Goal: Task Accomplishment & Management: Use online tool/utility

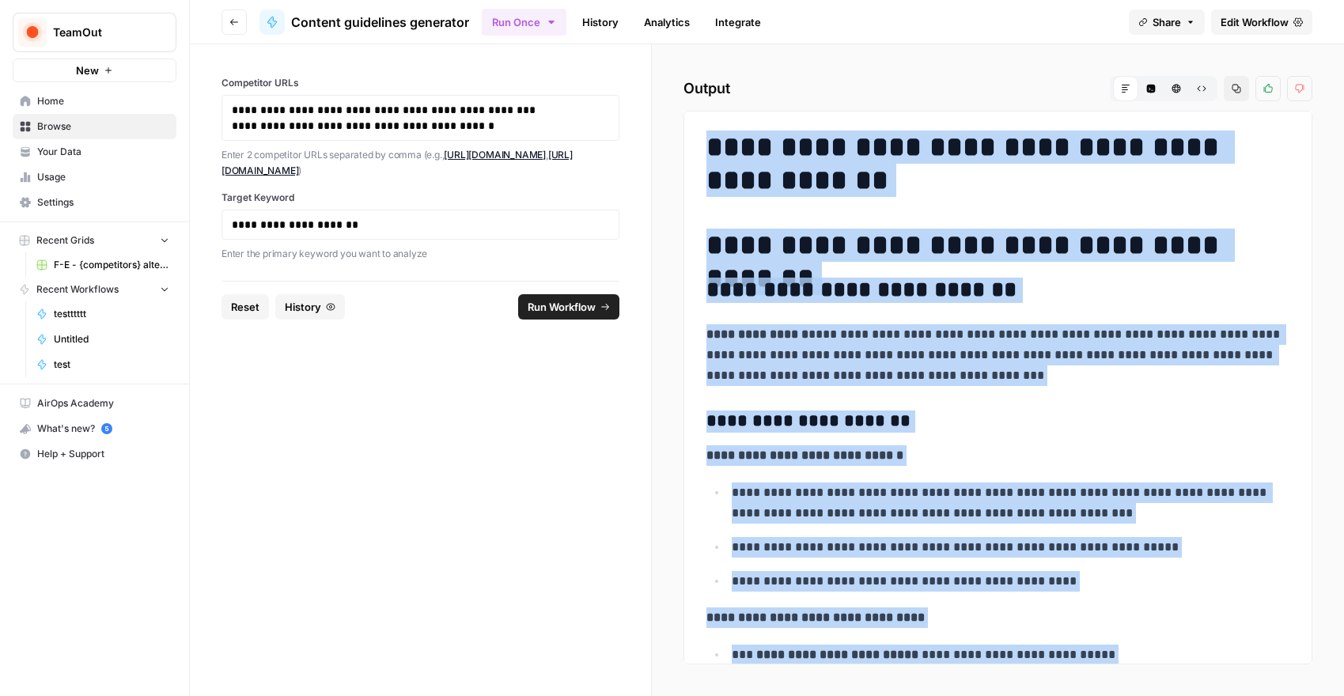
click at [1267, 21] on span "Edit Workflow" at bounding box center [1255, 22] width 68 height 16
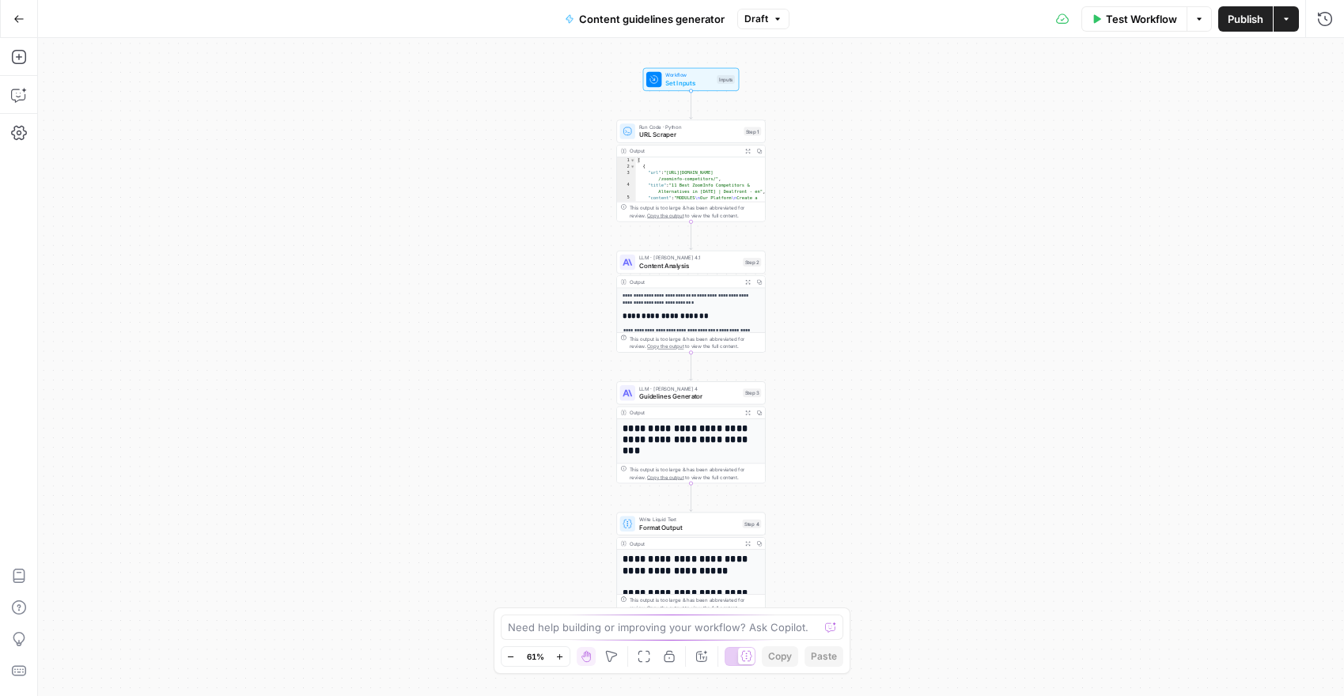
click at [728, 344] on div "This output is too large & has been abbreviated for review. Copy the output to …" at bounding box center [696, 342] width 132 height 15
click at [706, 320] on div "**********" at bounding box center [691, 351] width 148 height 127
click at [706, 252] on div "Copy step Delete step Add Note Test" at bounding box center [714, 244] width 97 height 17
click at [697, 267] on span "Content Analysis" at bounding box center [689, 265] width 100 height 9
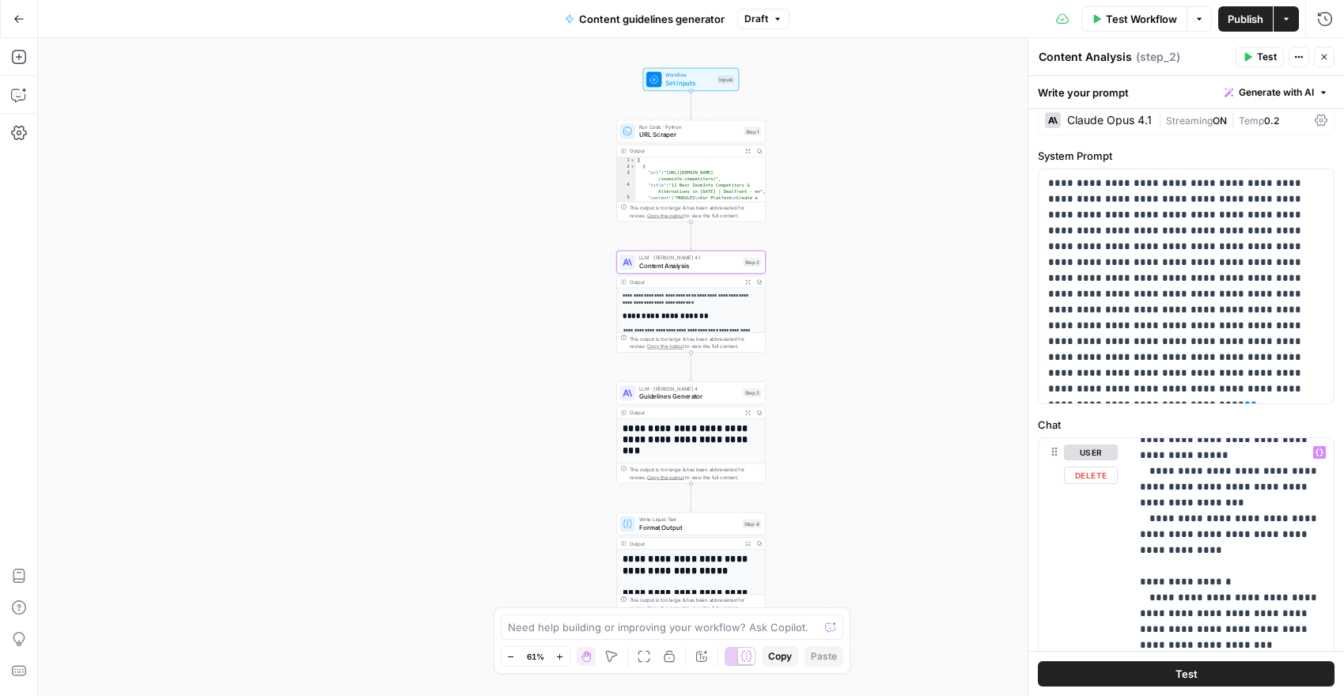
scroll to position [1116, 0]
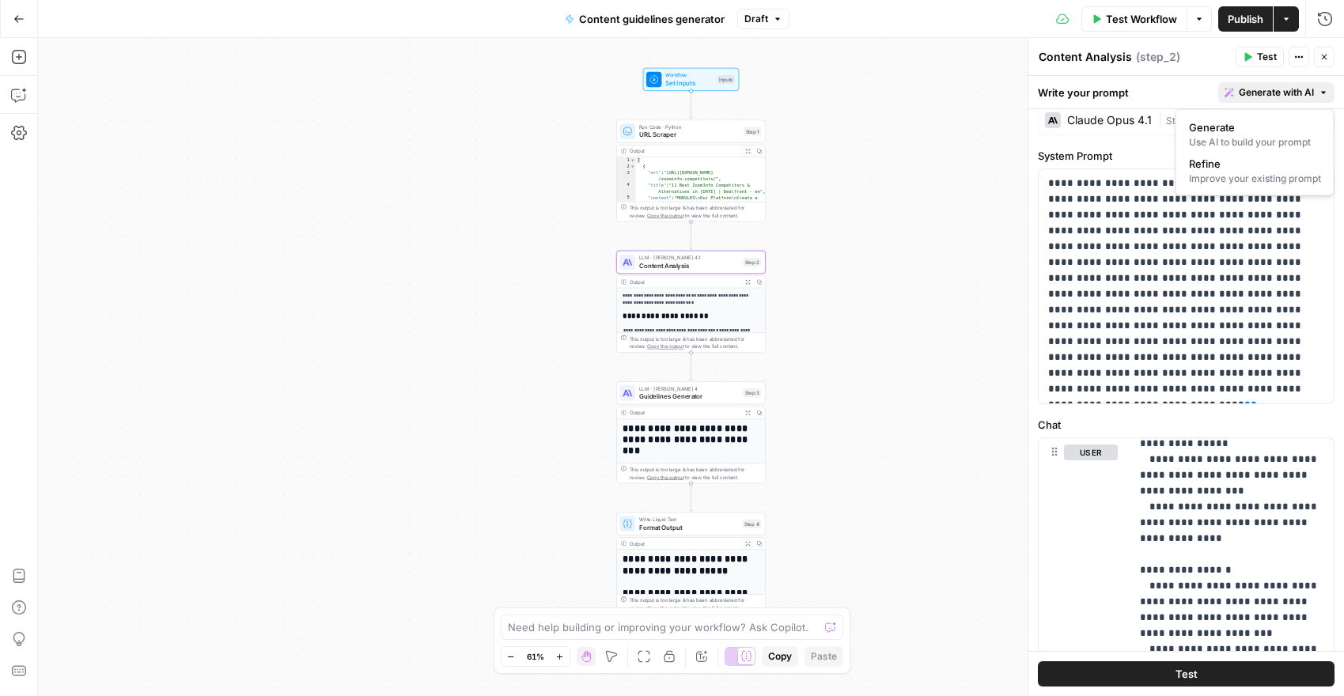
click at [1282, 94] on span "Generate with AI" at bounding box center [1276, 92] width 75 height 14
click at [1284, 131] on span "Generate" at bounding box center [1252, 127] width 126 height 16
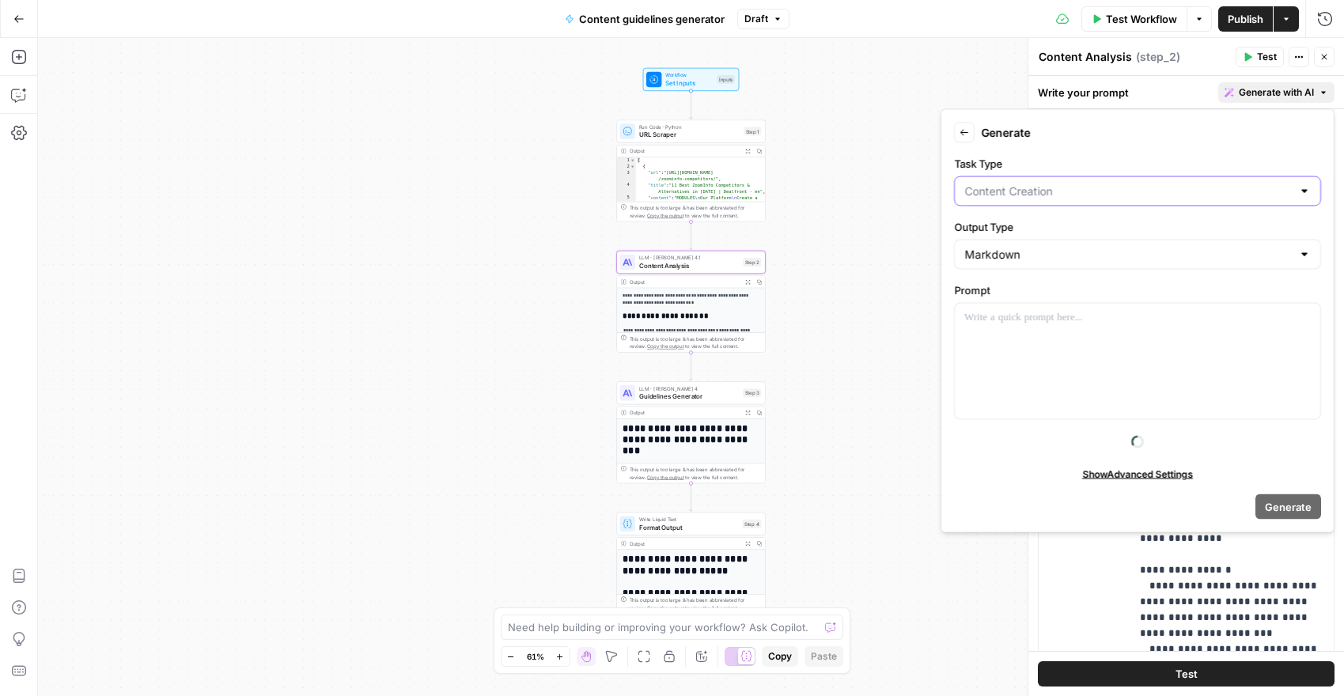
click at [1199, 191] on input "Task Type" at bounding box center [1128, 192] width 328 height 16
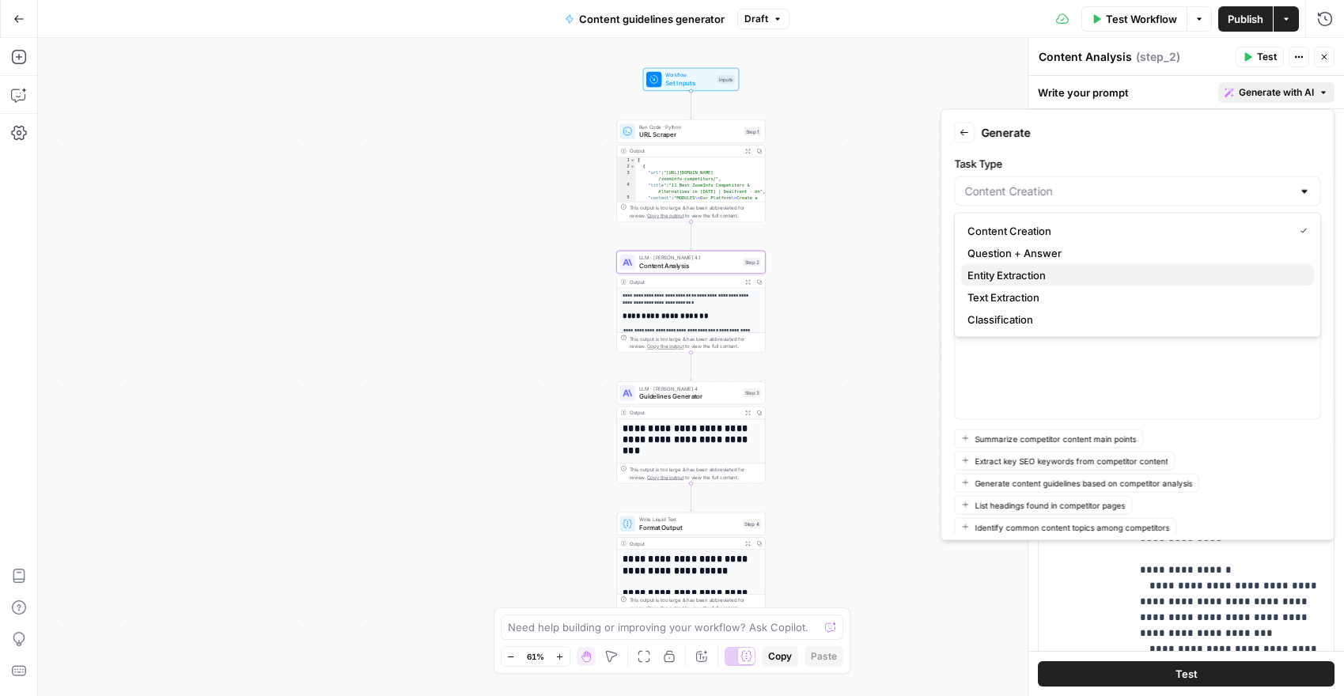
click at [1131, 274] on span "Entity Extraction" at bounding box center [1134, 275] width 334 height 16
type input "Entity Extraction"
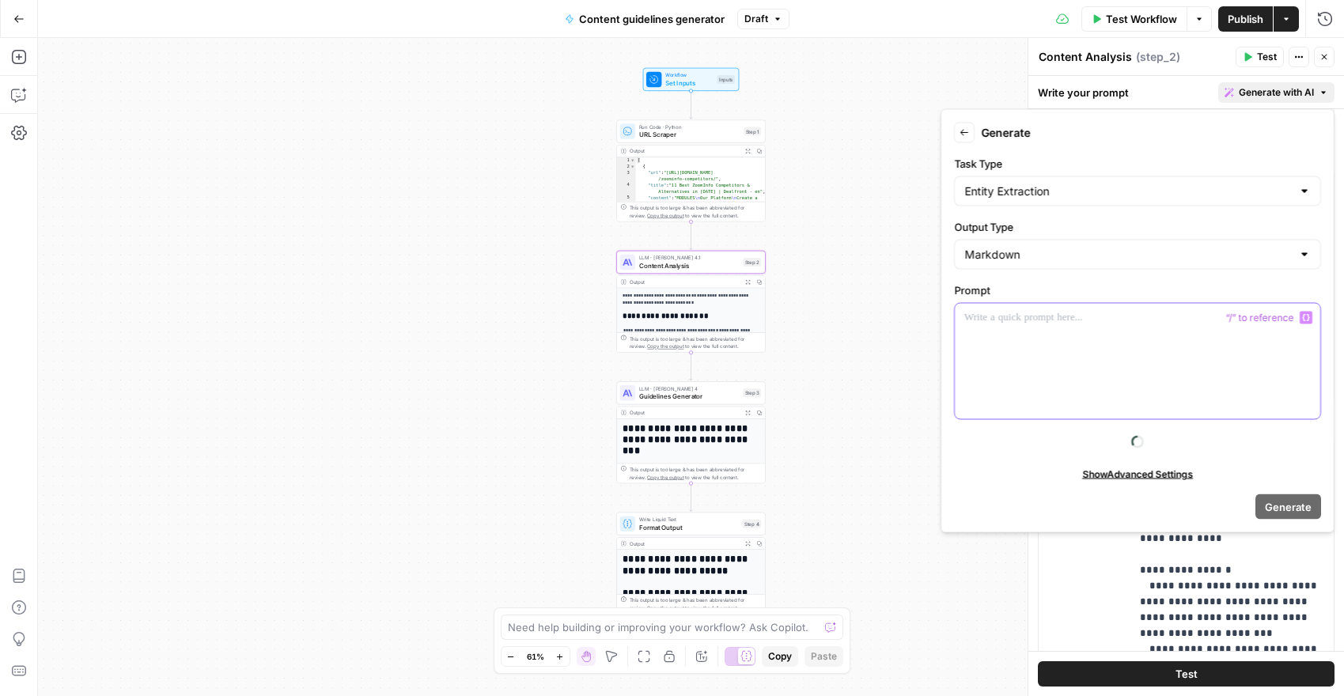
click at [1107, 326] on div at bounding box center [1137, 361] width 365 height 115
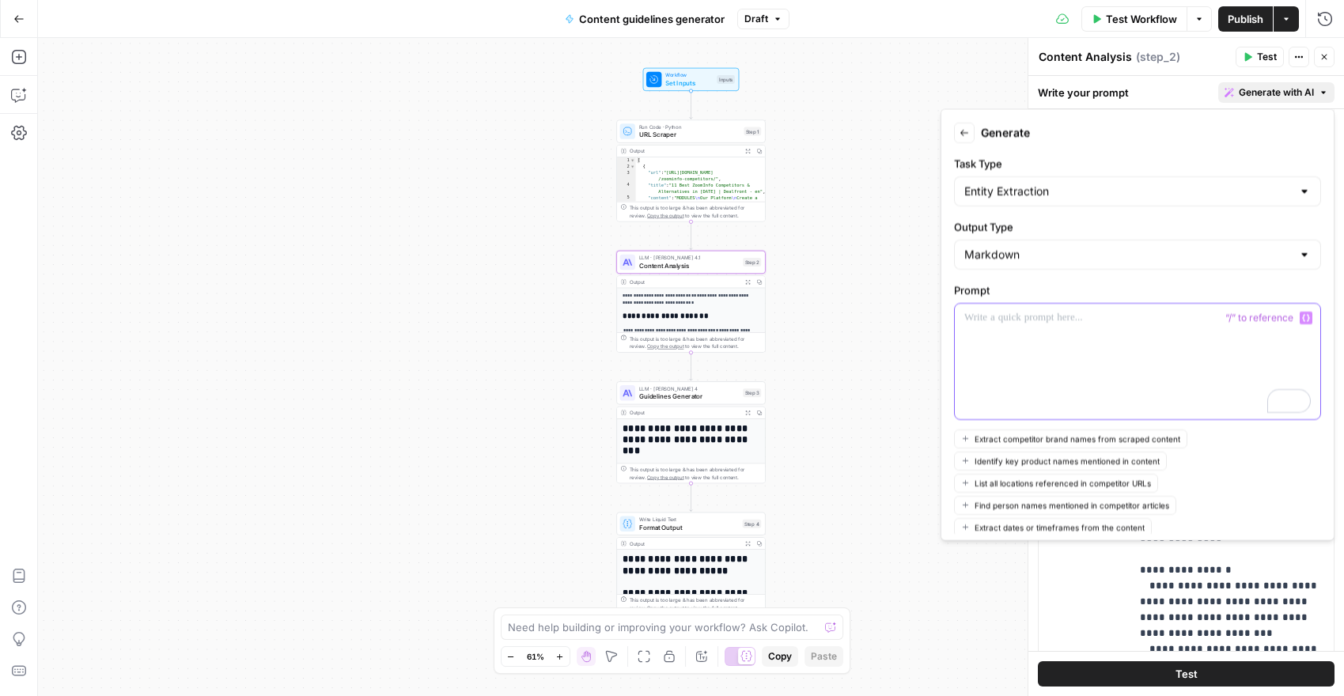
click at [1015, 335] on div "To enrich screen reader interactions, please activate Accessibility in Grammarl…" at bounding box center [1137, 361] width 365 height 115
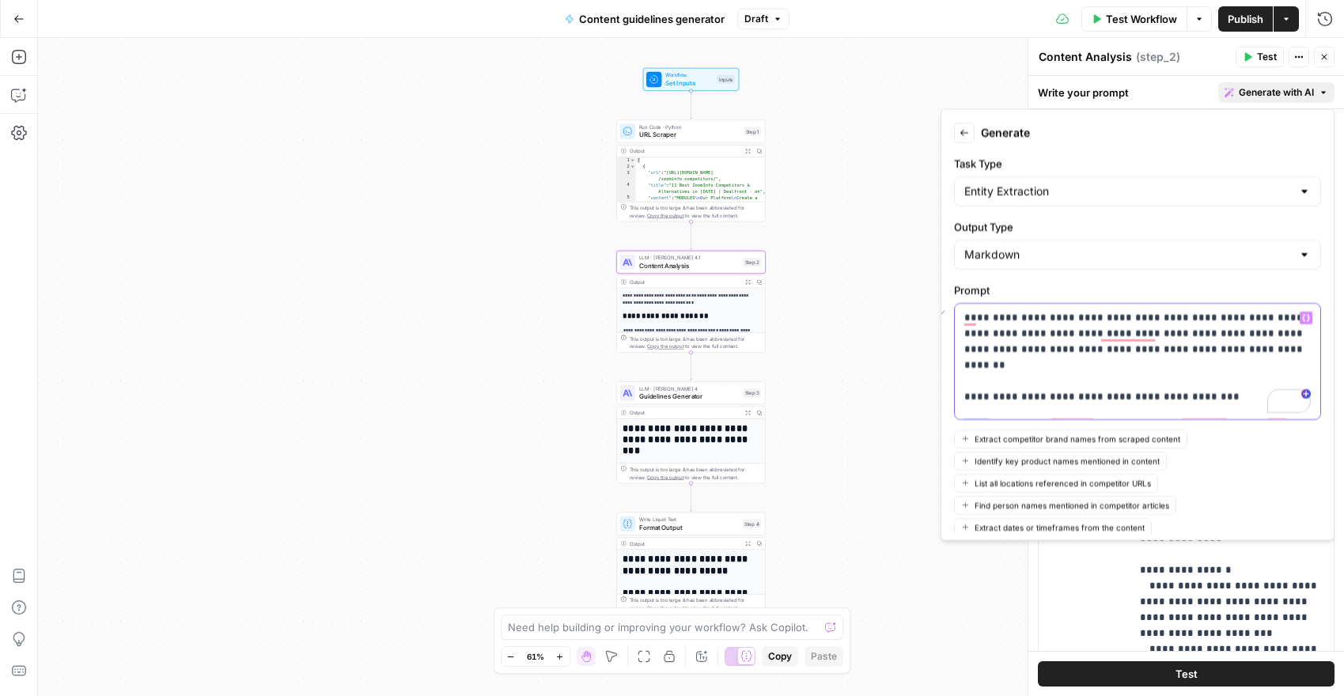
drag, startPoint x: 1127, startPoint y: 334, endPoint x: 1009, endPoint y: 337, distance: 117.9
click at [1009, 337] on p "**********" at bounding box center [1137, 397] width 346 height 174
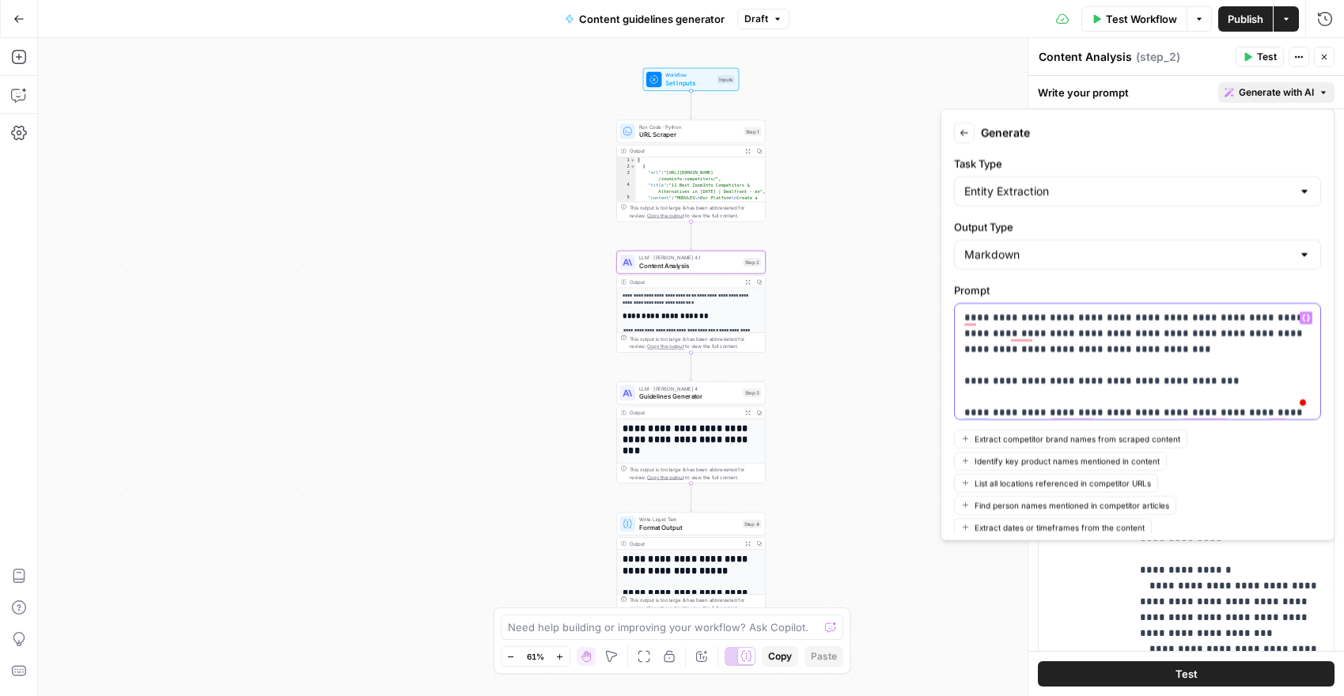
click at [1309, 314] on icon "button" at bounding box center [1306, 318] width 8 height 8
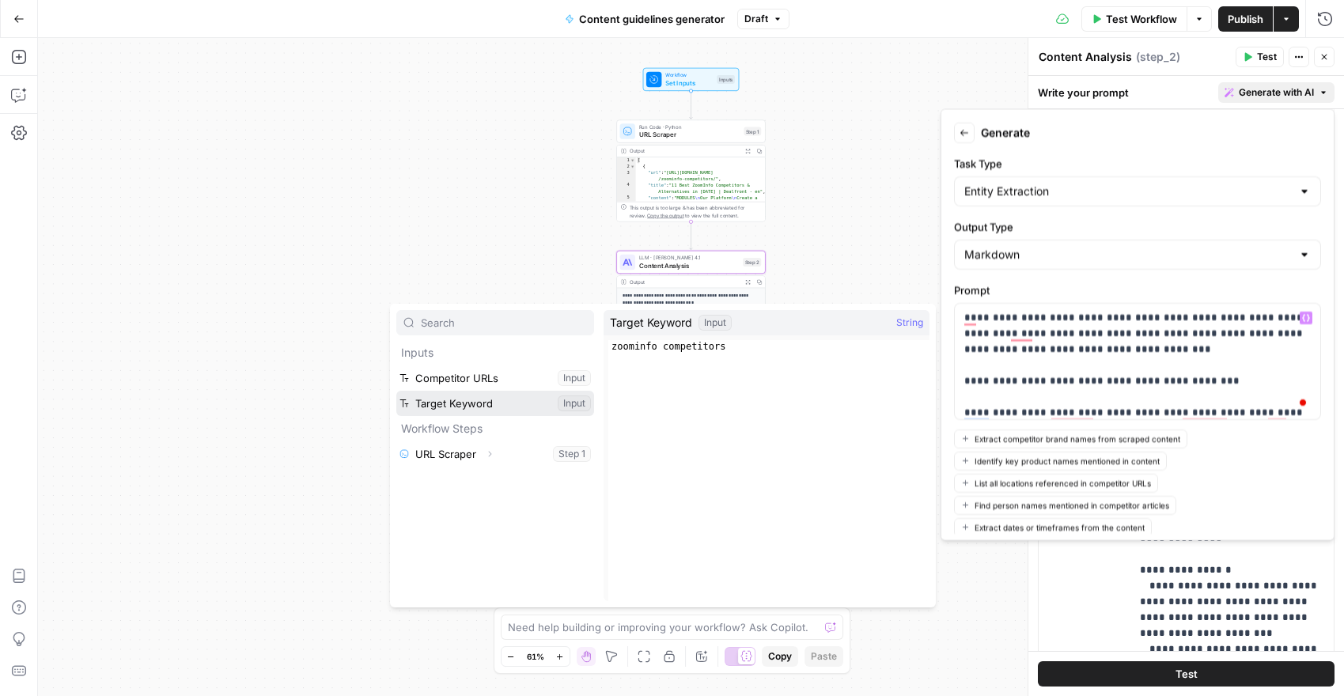
click at [540, 399] on button "Select variable Target Keyword" at bounding box center [495, 403] width 198 height 25
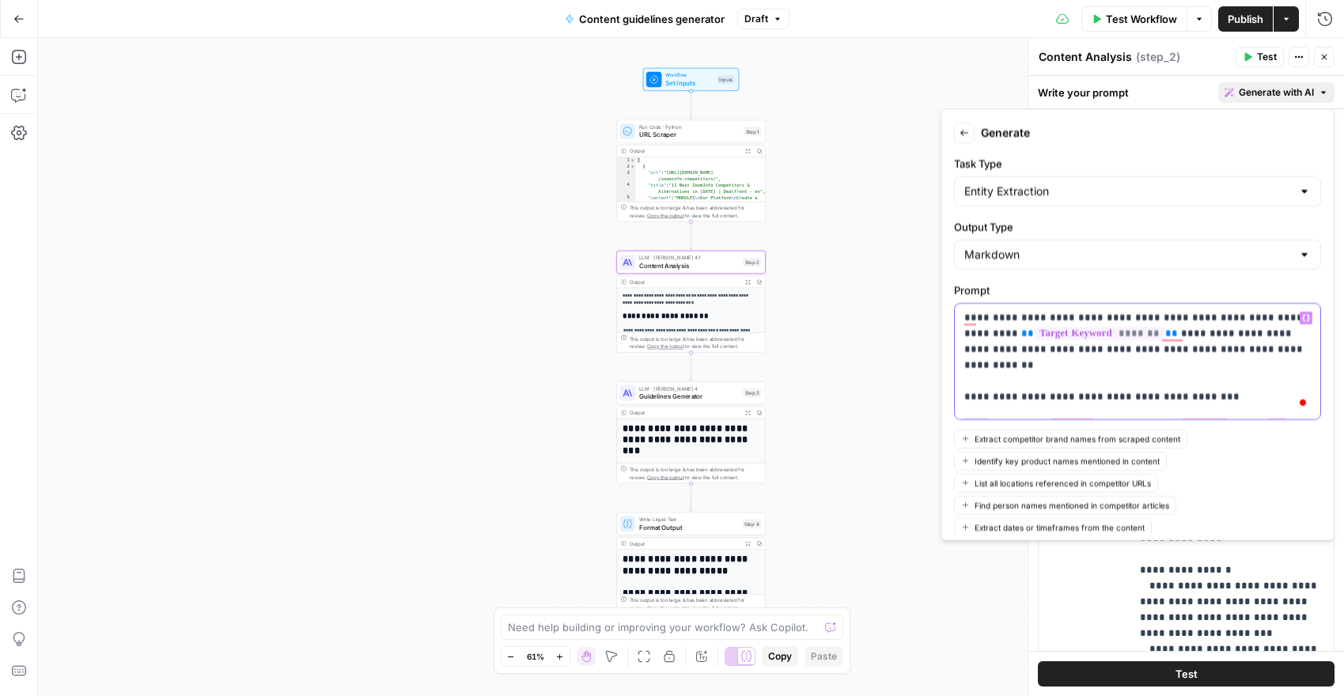
scroll to position [71, 0]
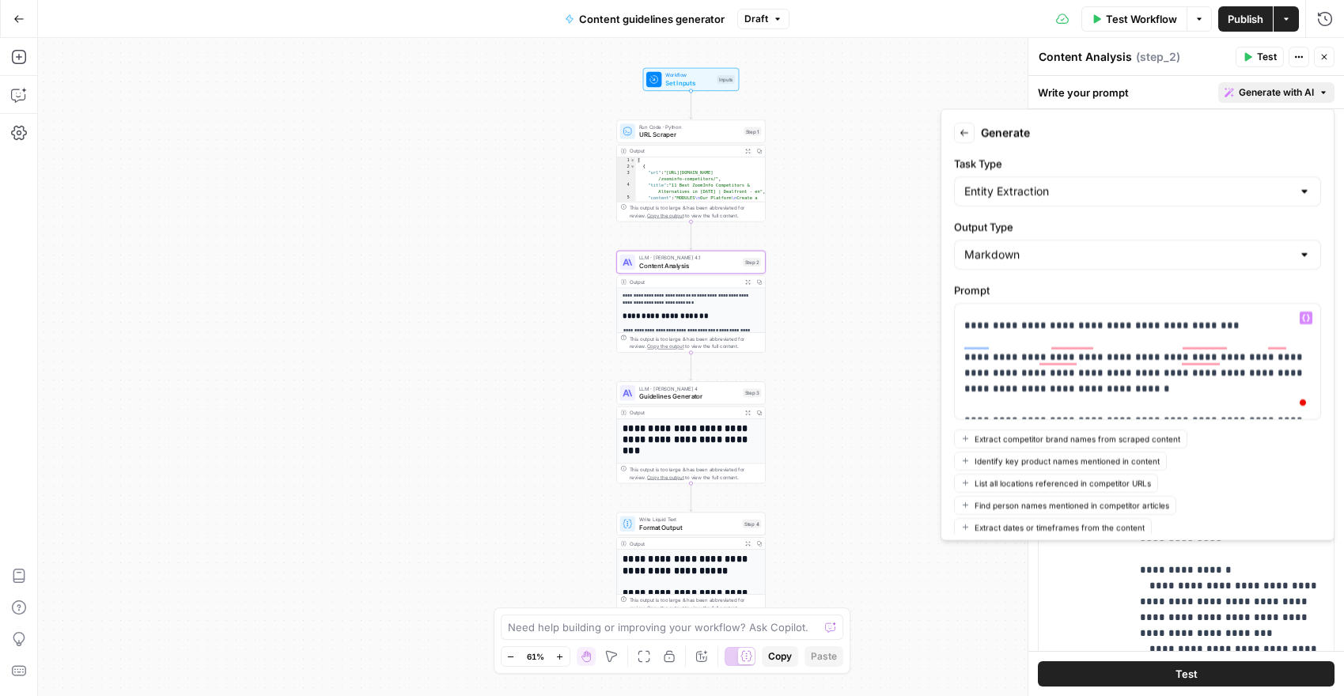
click at [1248, 452] on div "Extract competitor brand names from scraped content Identify key product names …" at bounding box center [1137, 483] width 367 height 108
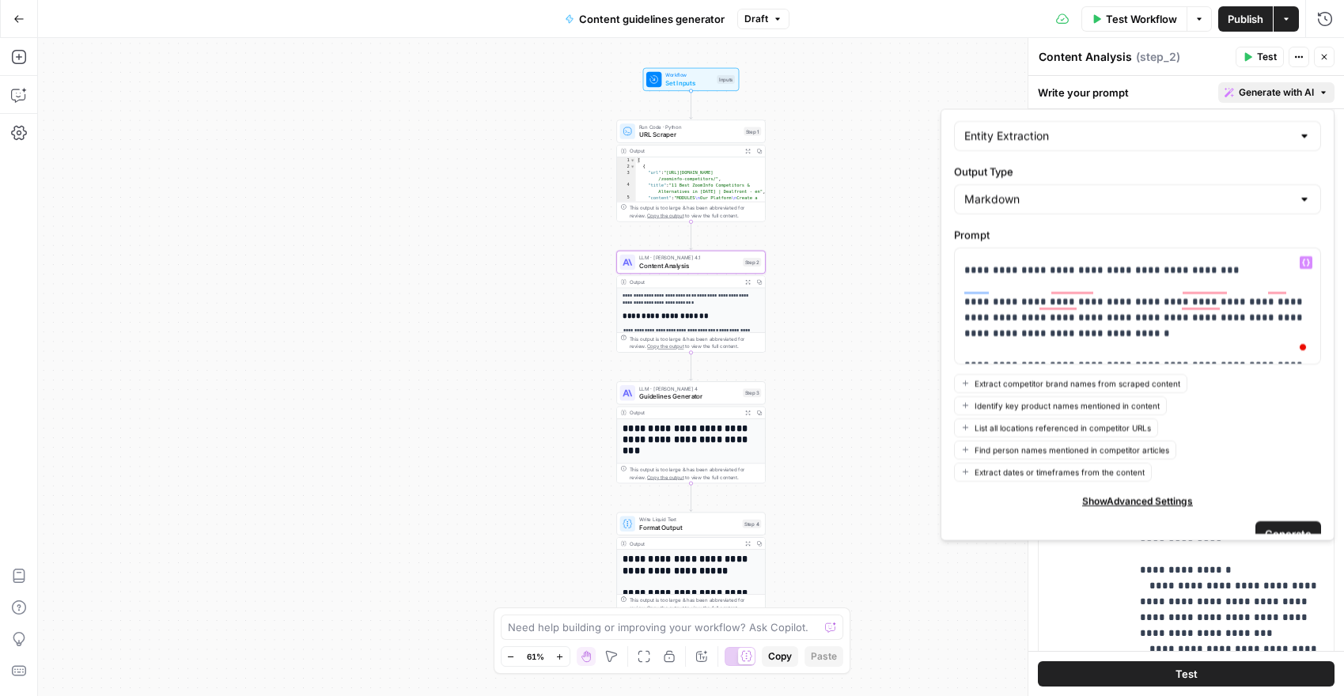
scroll to position [74, 0]
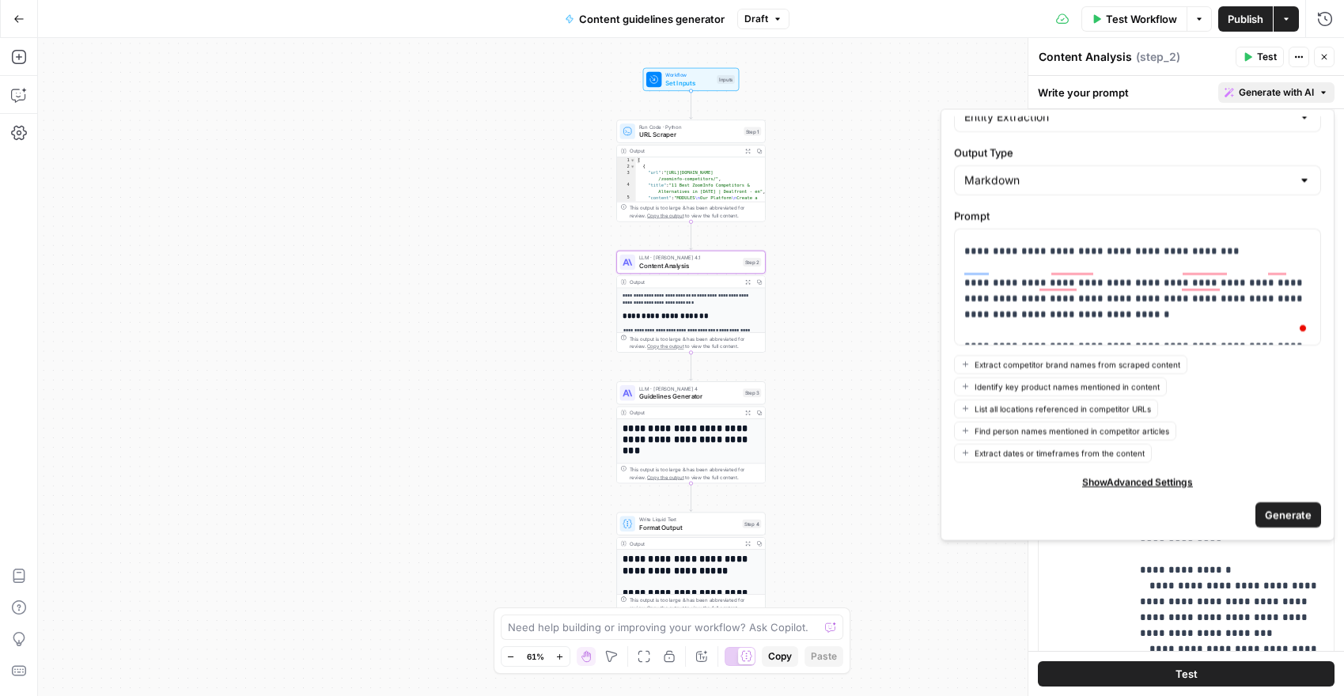
click at [1272, 513] on span "Generate" at bounding box center [1288, 514] width 47 height 16
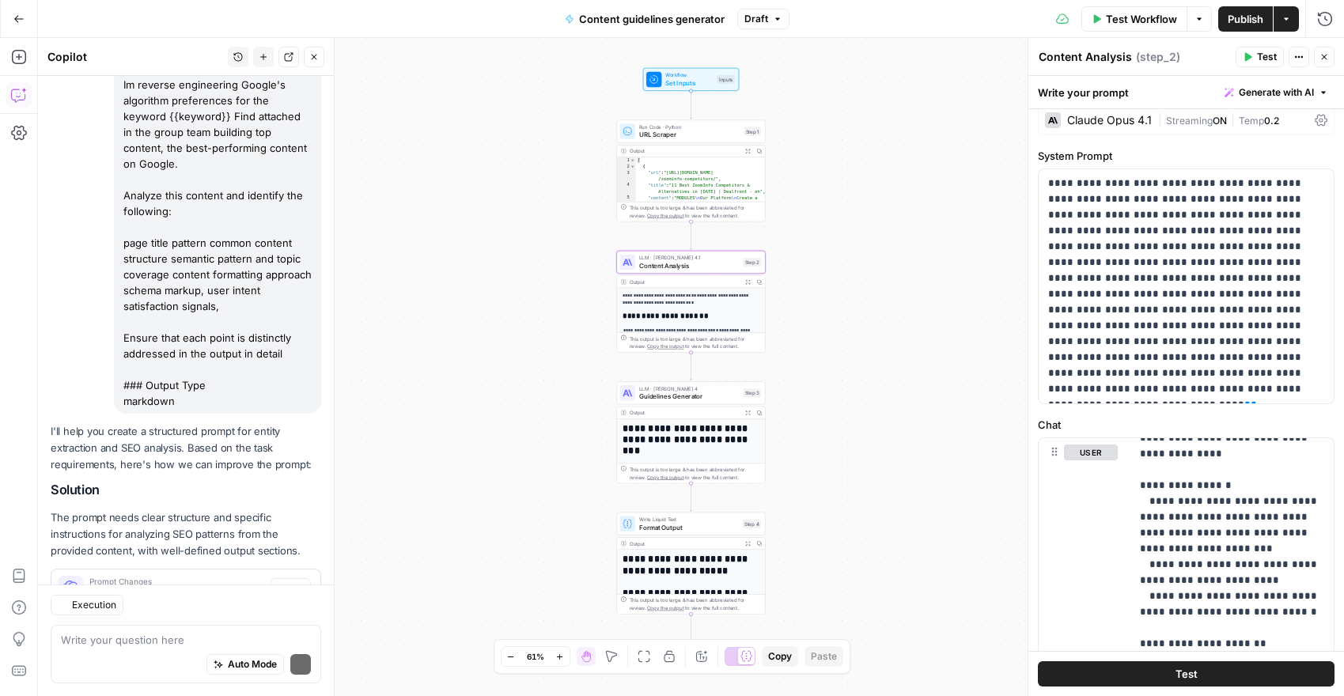
scroll to position [287, 0]
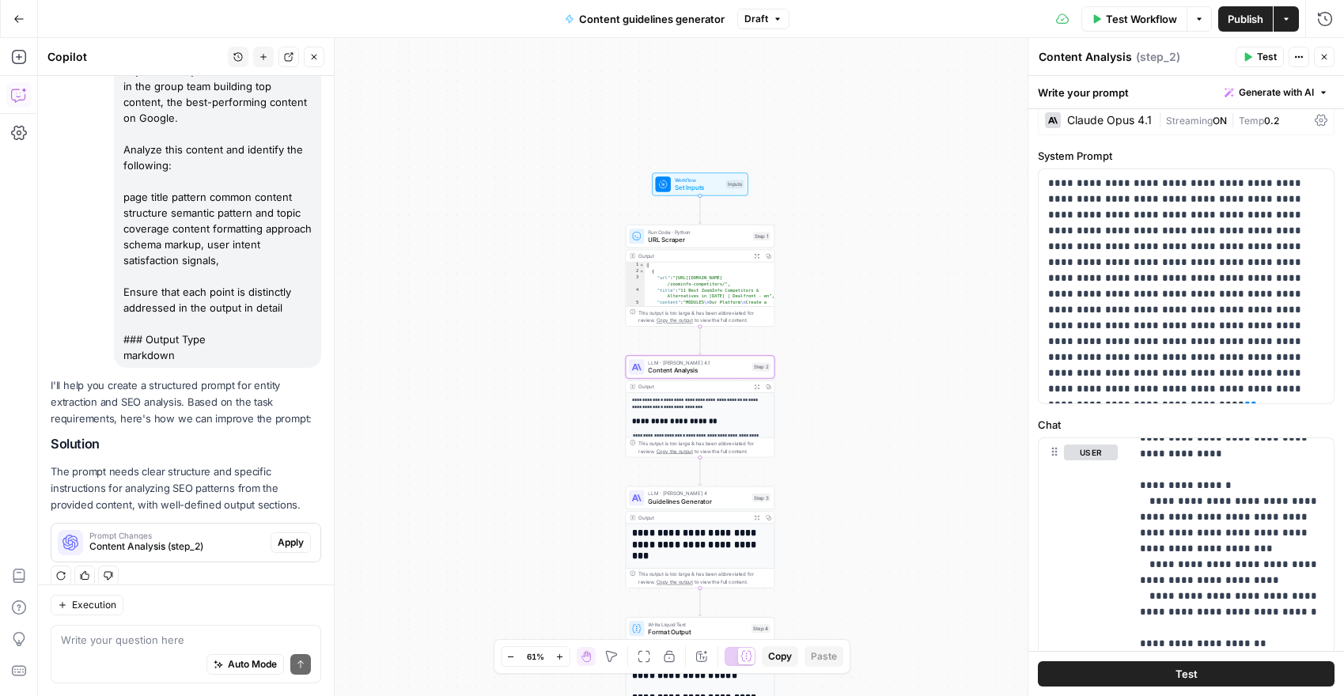
click at [290, 536] on span "Apply" at bounding box center [291, 543] width 26 height 14
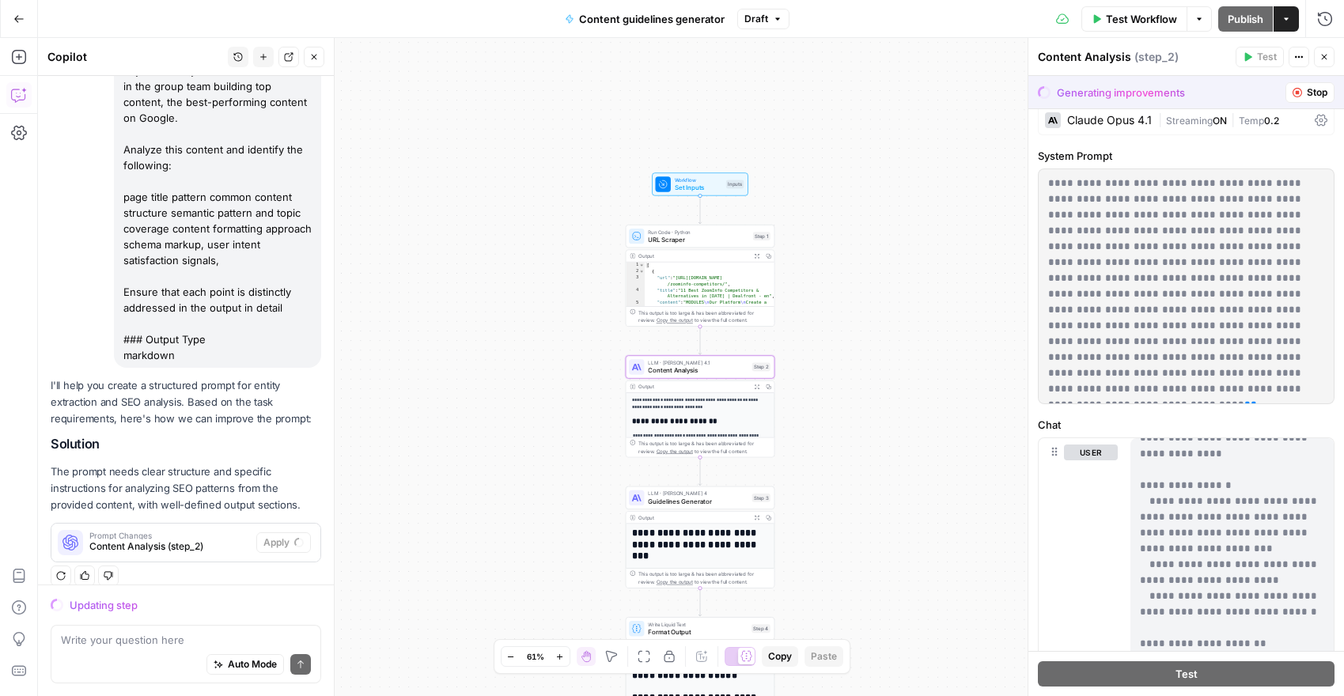
scroll to position [1187, 0]
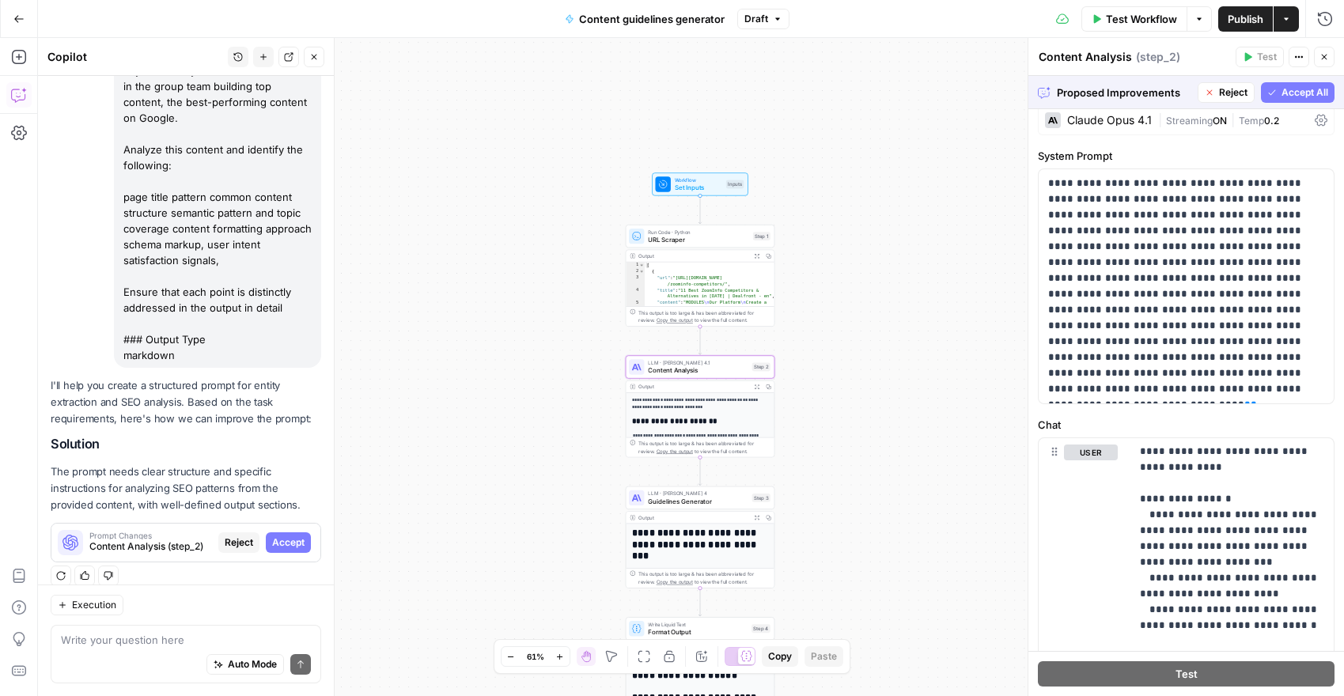
click at [286, 536] on span "Accept" at bounding box center [288, 543] width 32 height 14
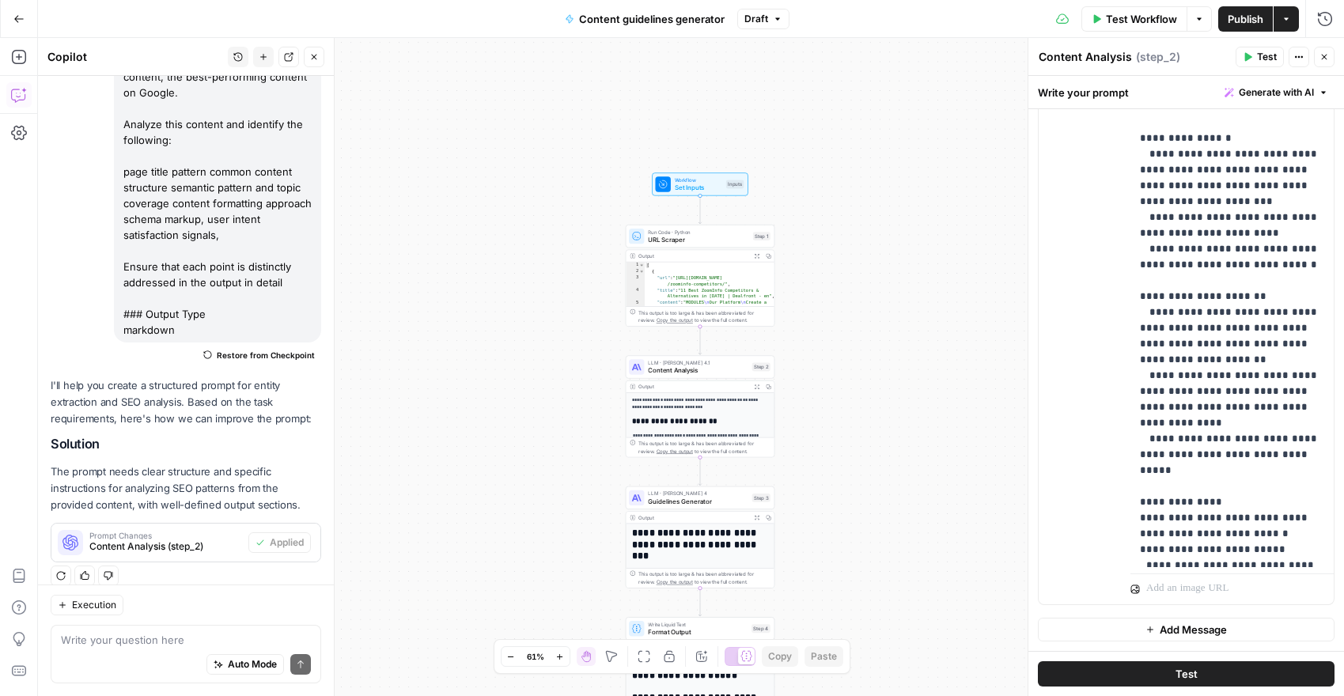
scroll to position [1058, 0]
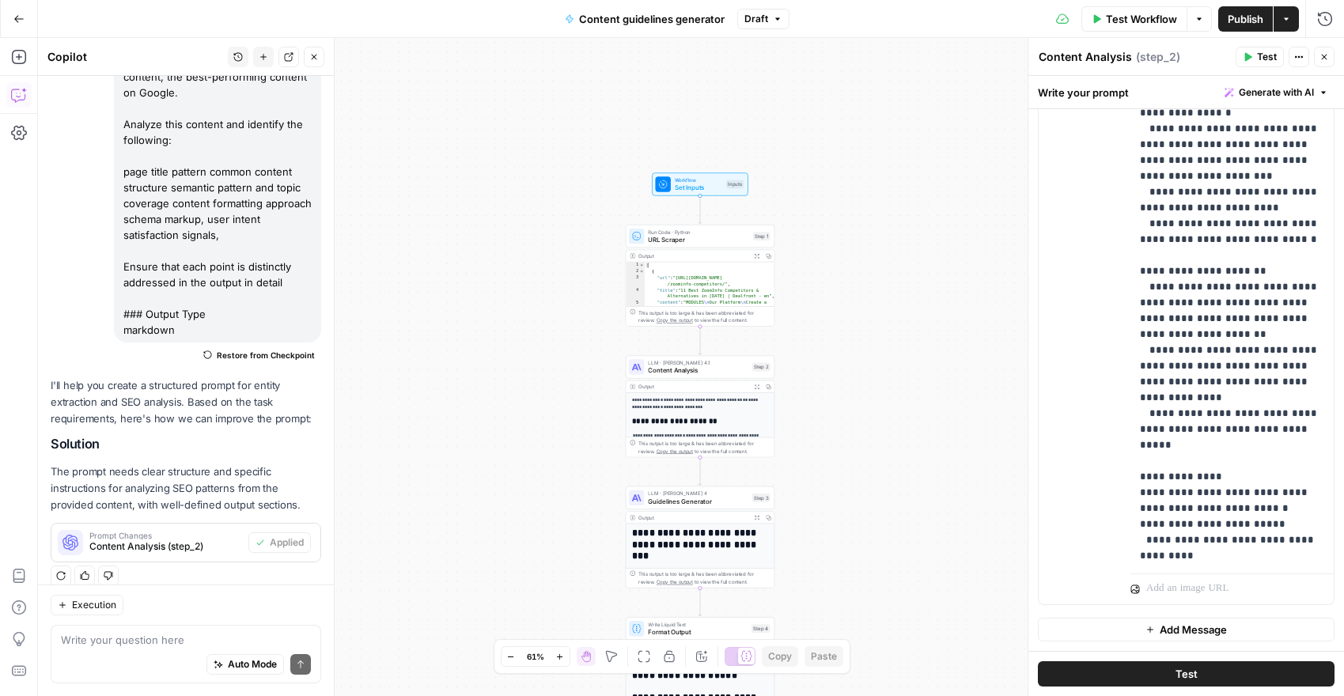
click at [1248, 58] on icon "button" at bounding box center [1248, 57] width 7 height 9
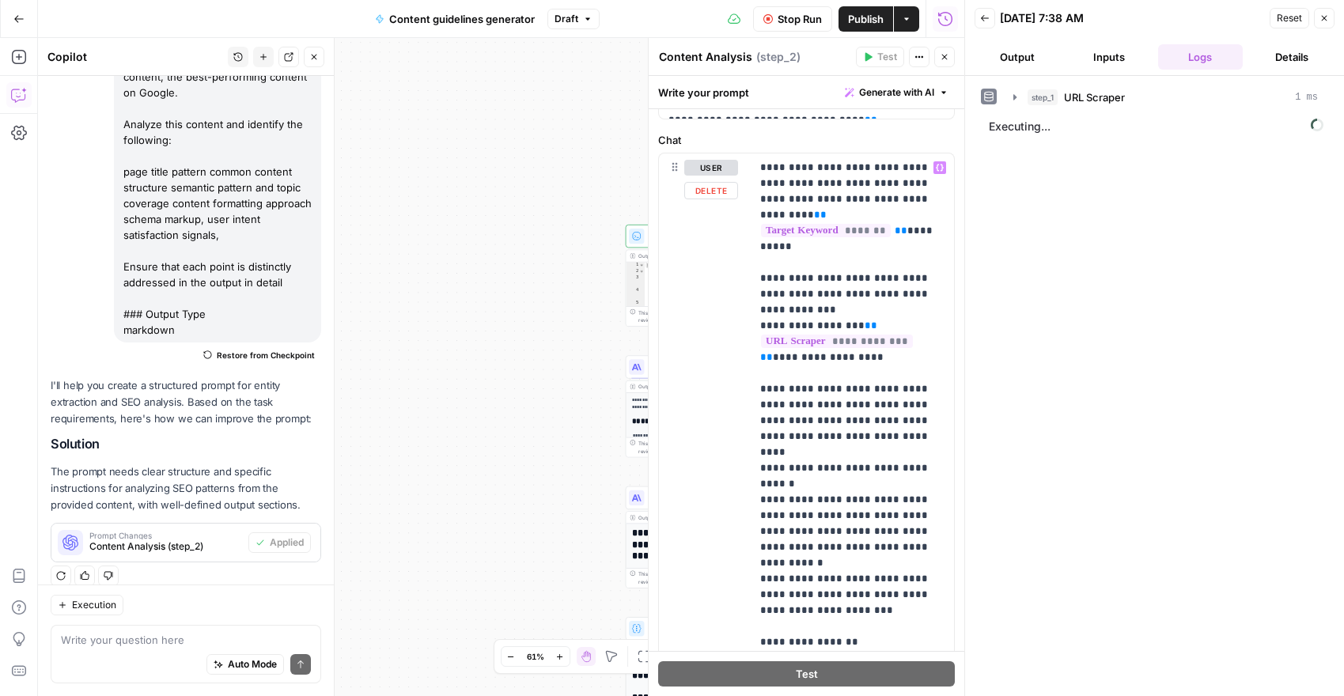
scroll to position [296, 0]
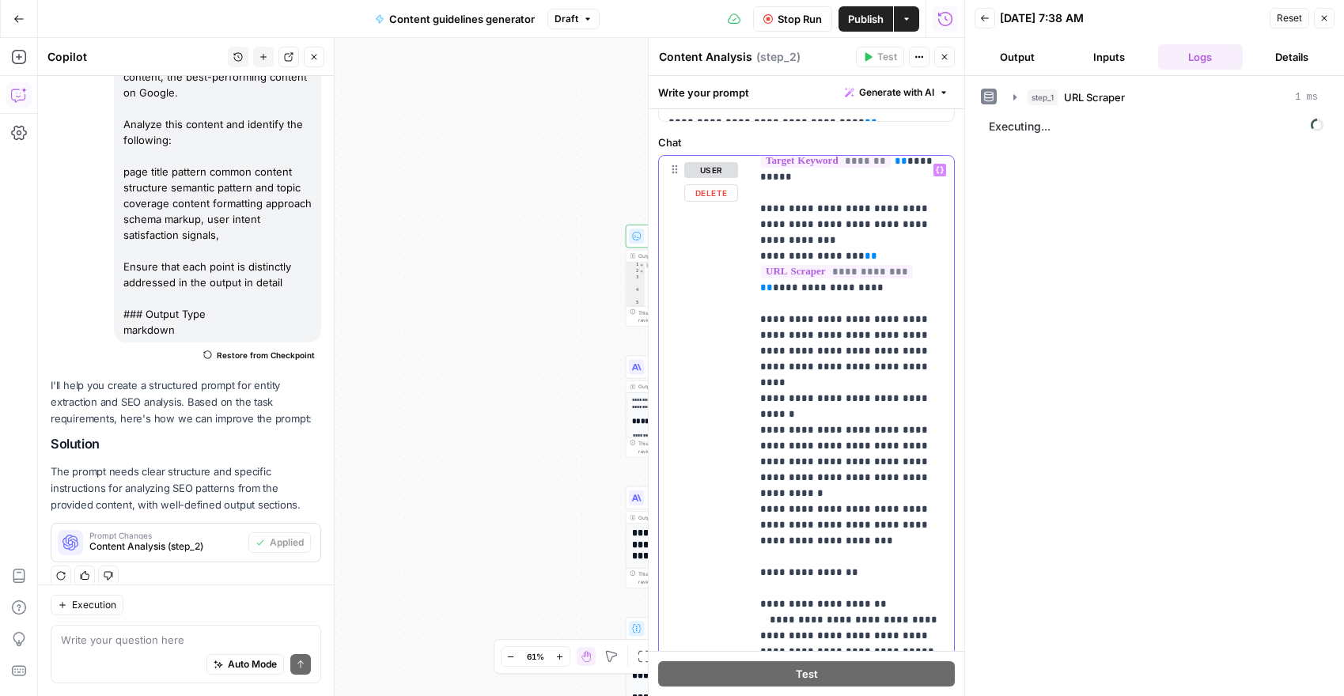
scroll to position [0, 0]
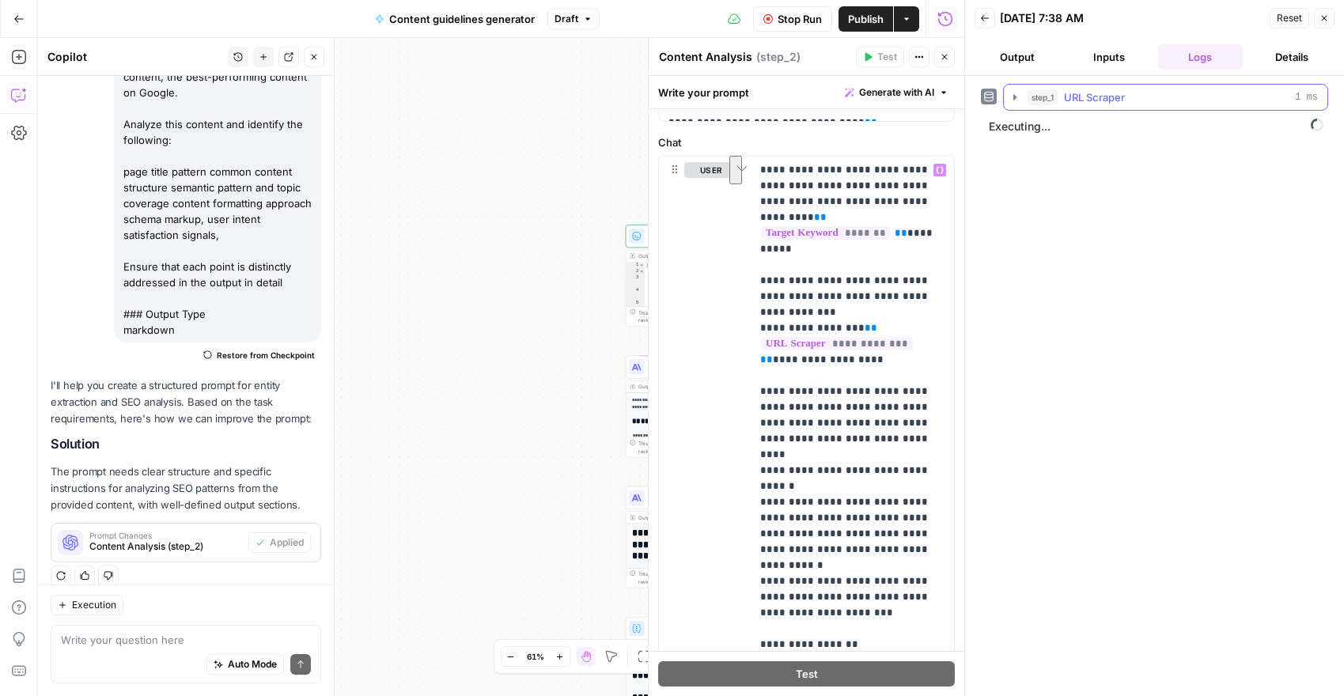
click at [1014, 104] on button "step_1 URL Scraper 1 ms" at bounding box center [1166, 97] width 324 height 25
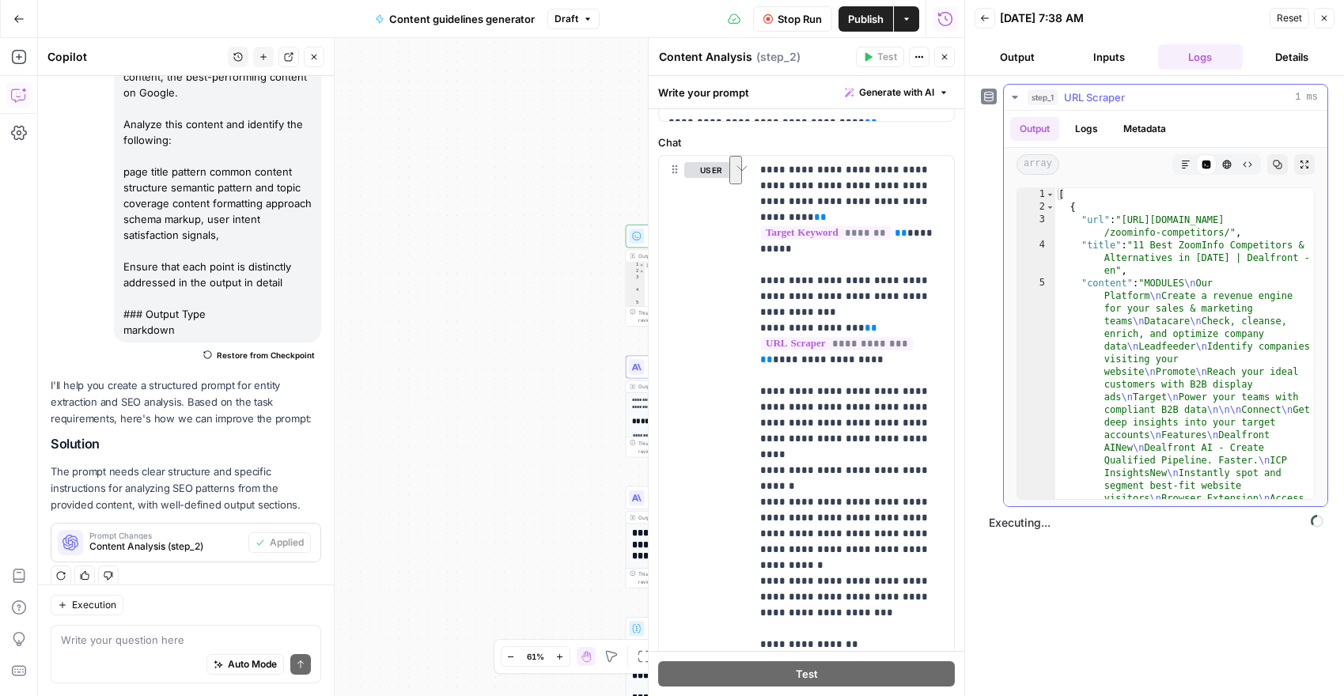
click at [1017, 108] on button "step_1 URL Scraper 1 ms" at bounding box center [1166, 97] width 324 height 25
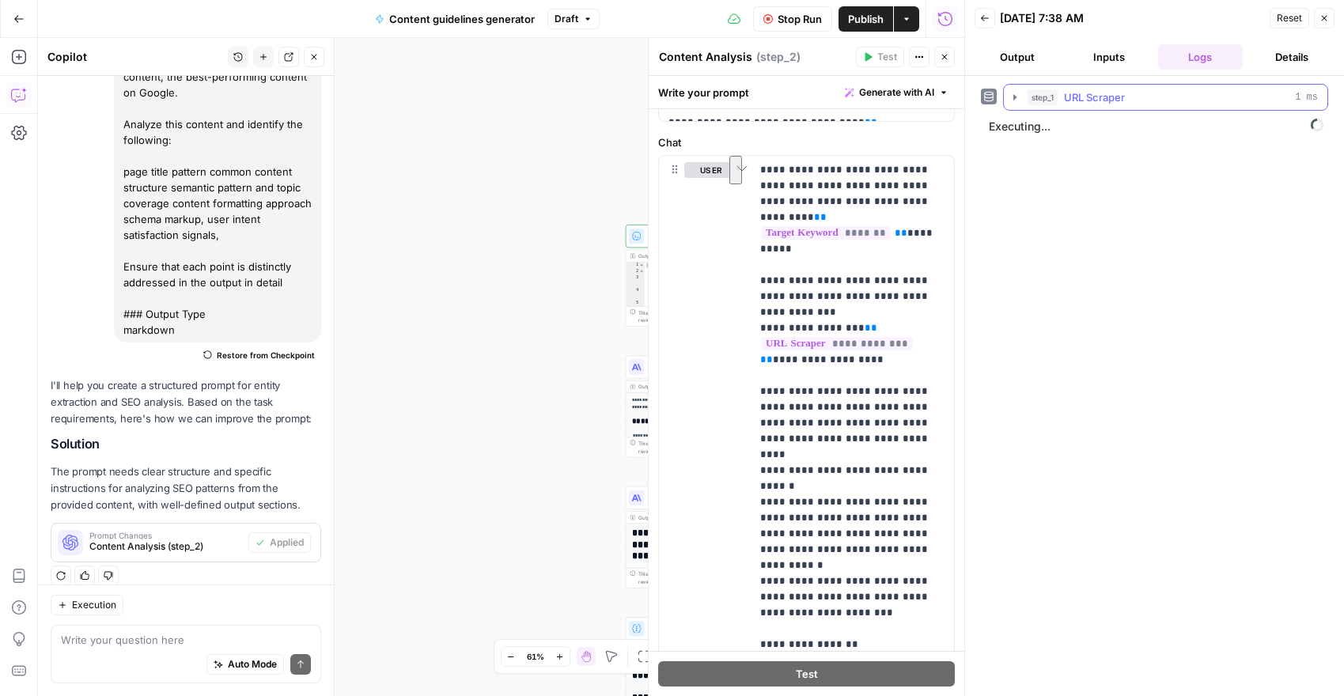
click at [1009, 100] on icon "button" at bounding box center [1015, 97] width 13 height 13
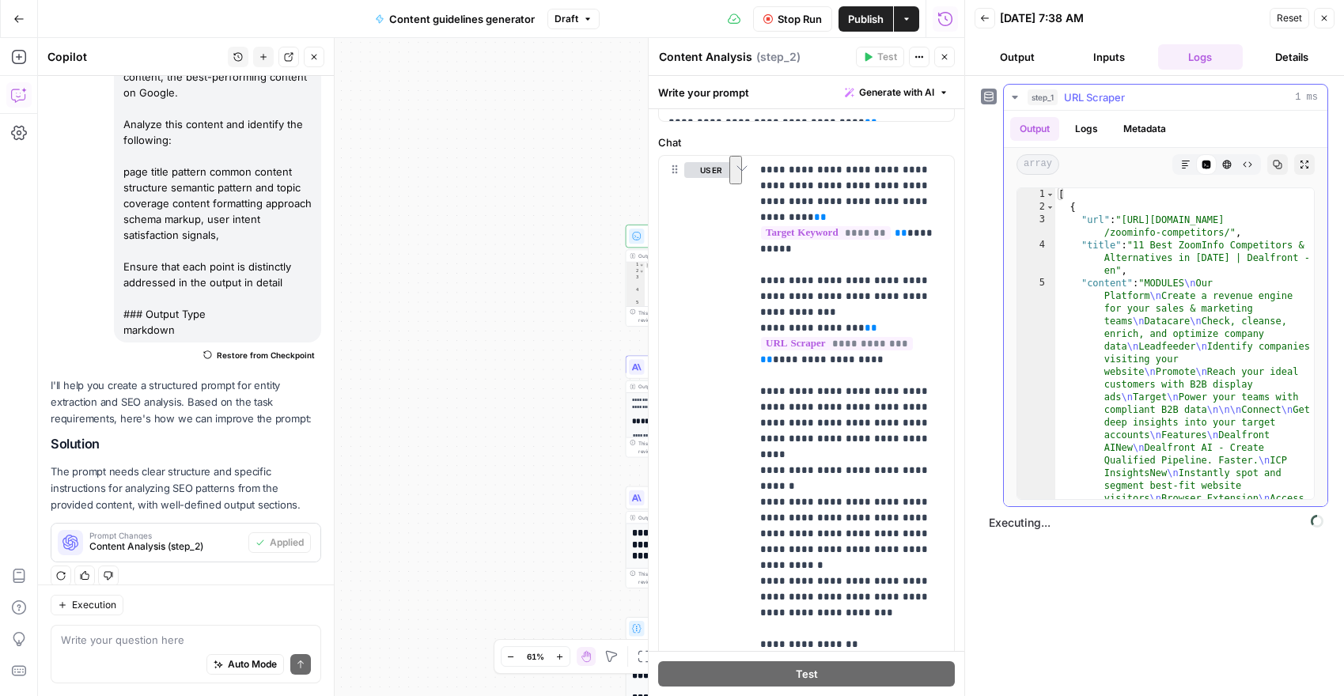
click at [1010, 100] on icon "button" at bounding box center [1015, 97] width 13 height 13
click at [1017, 99] on icon "button" at bounding box center [1015, 97] width 13 height 13
click at [1017, 98] on icon "button" at bounding box center [1015, 97] width 13 height 13
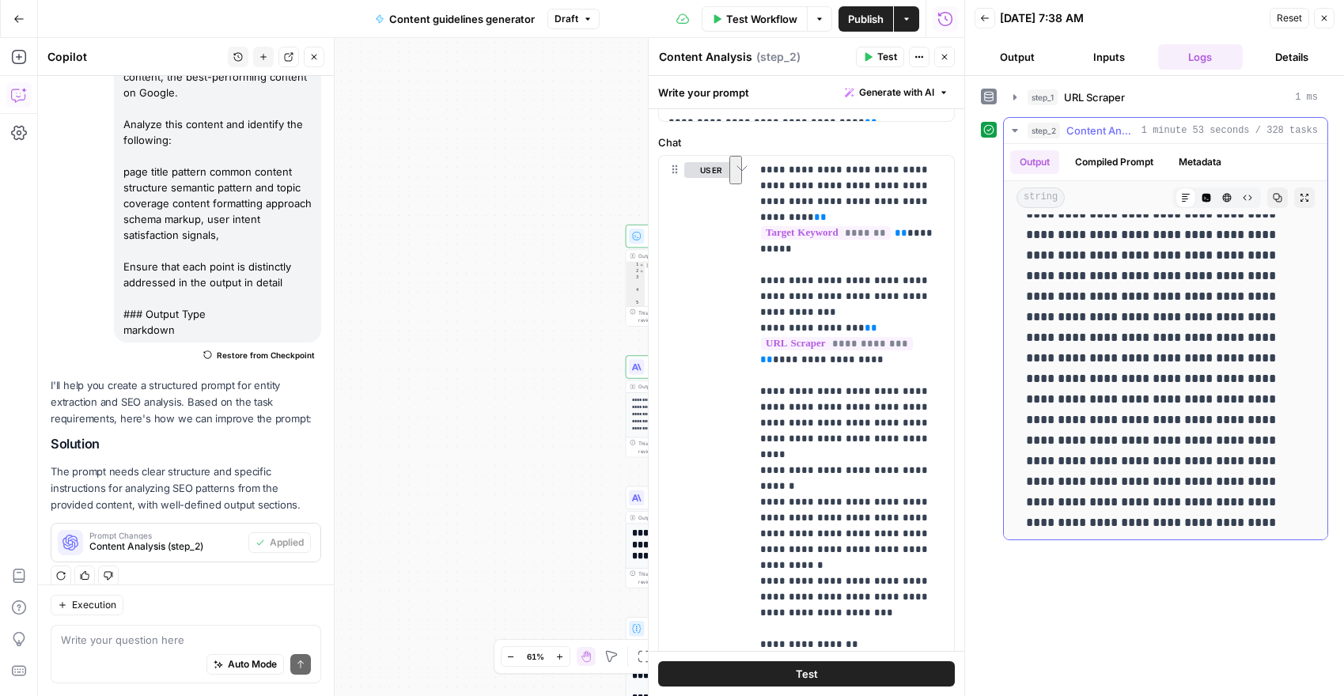
scroll to position [3179, 0]
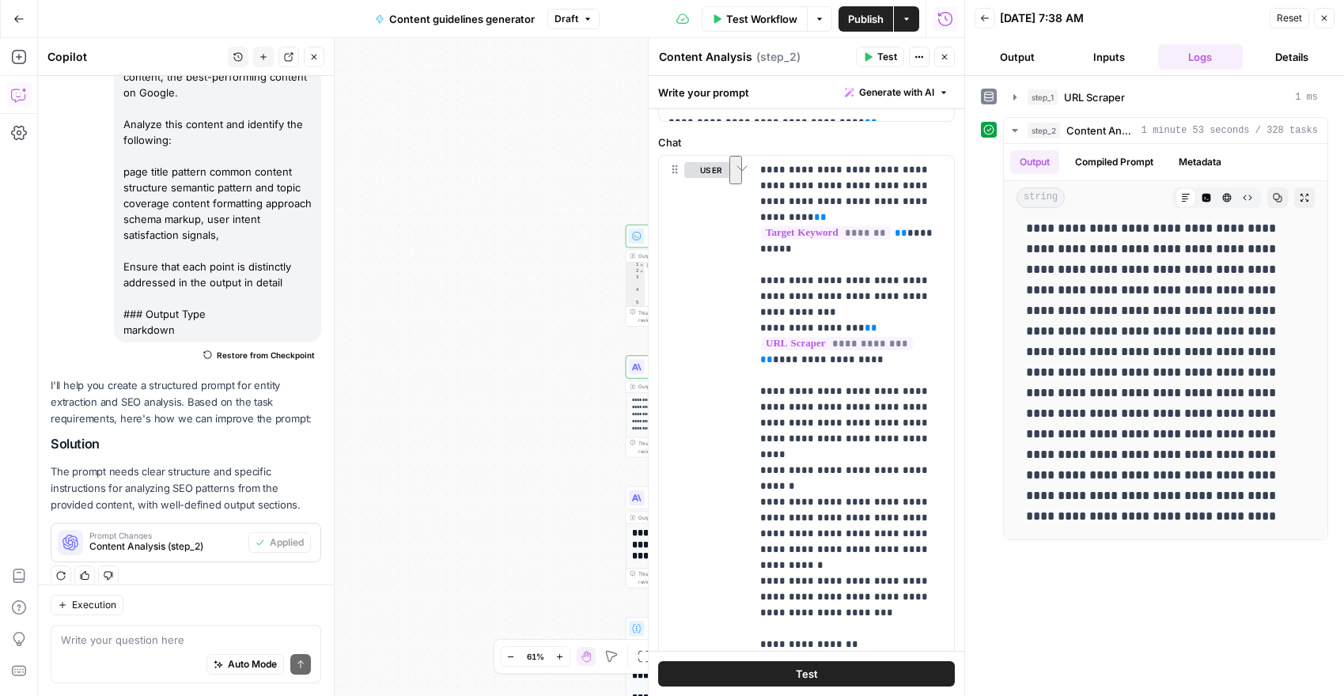
click at [1016, 130] on icon "button" at bounding box center [1015, 130] width 6 height 3
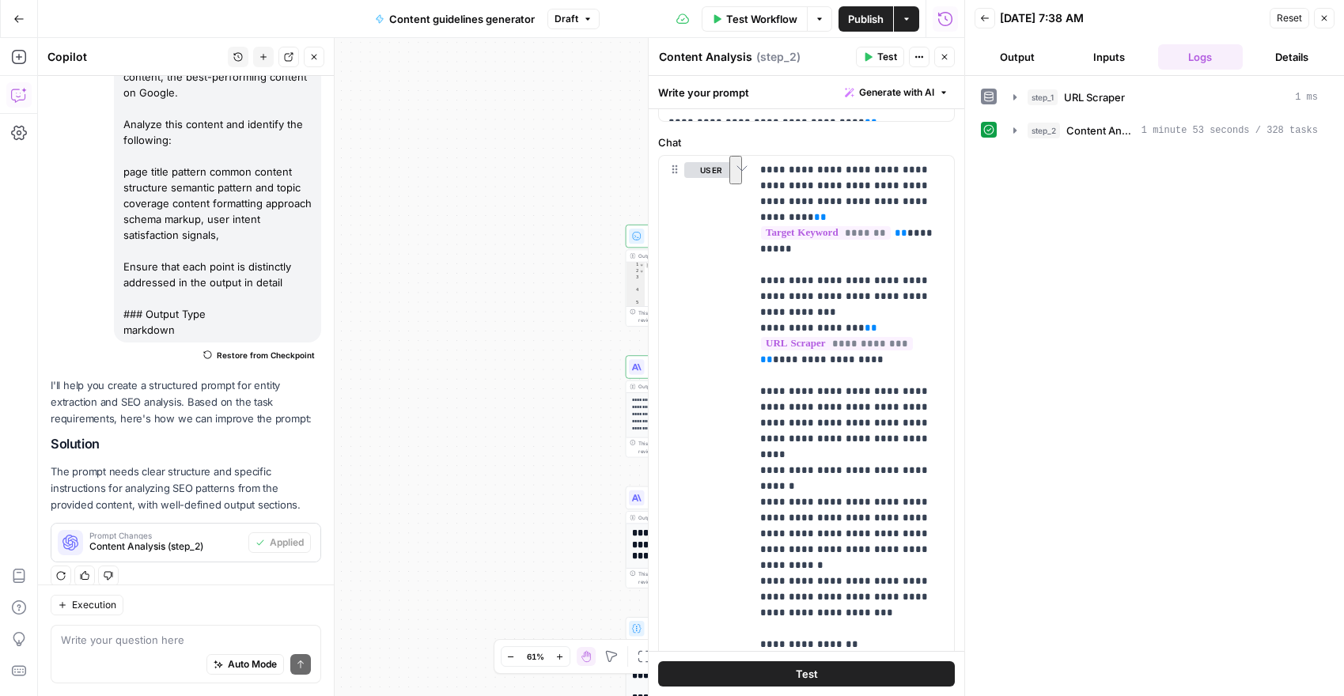
click at [597, 483] on div "Workflow Set Inputs Inputs Run Code · Python URL Scraper Step 1 Output Expand O…" at bounding box center [501, 367] width 926 height 658
click at [949, 59] on icon "button" at bounding box center [944, 56] width 9 height 9
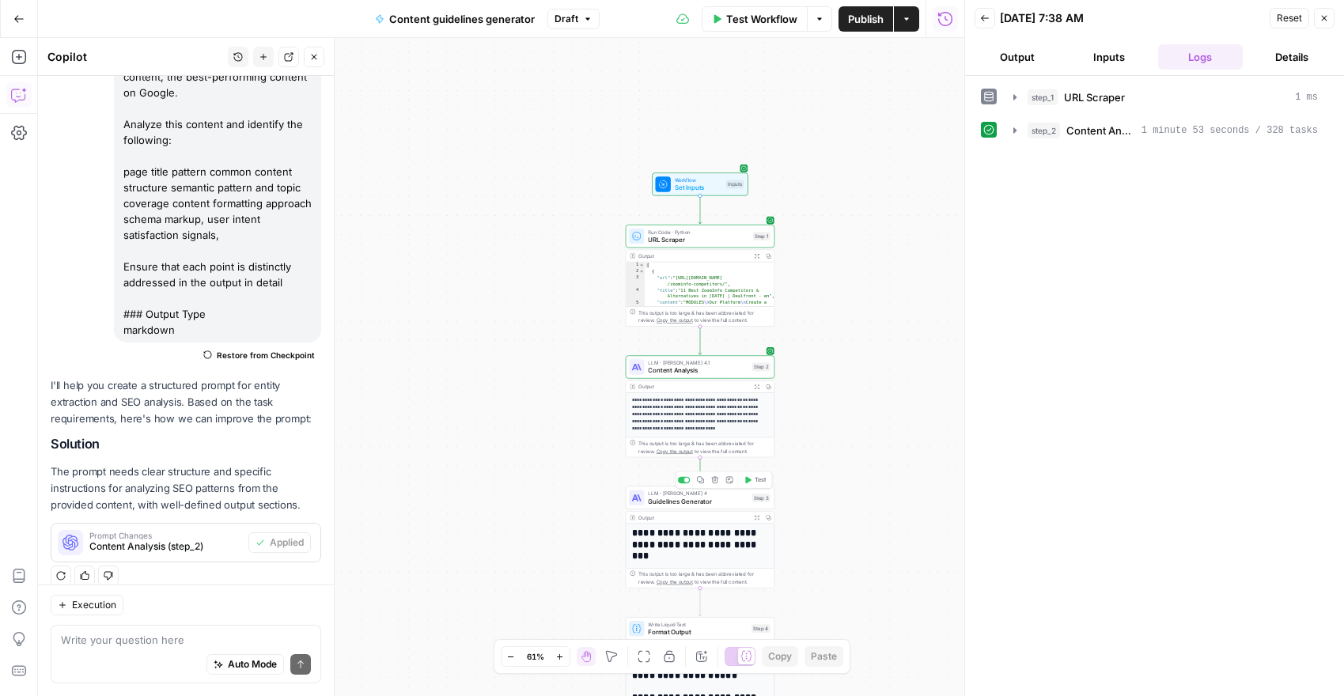
click at [722, 502] on span "Guidelines Generator" at bounding box center [698, 501] width 100 height 9
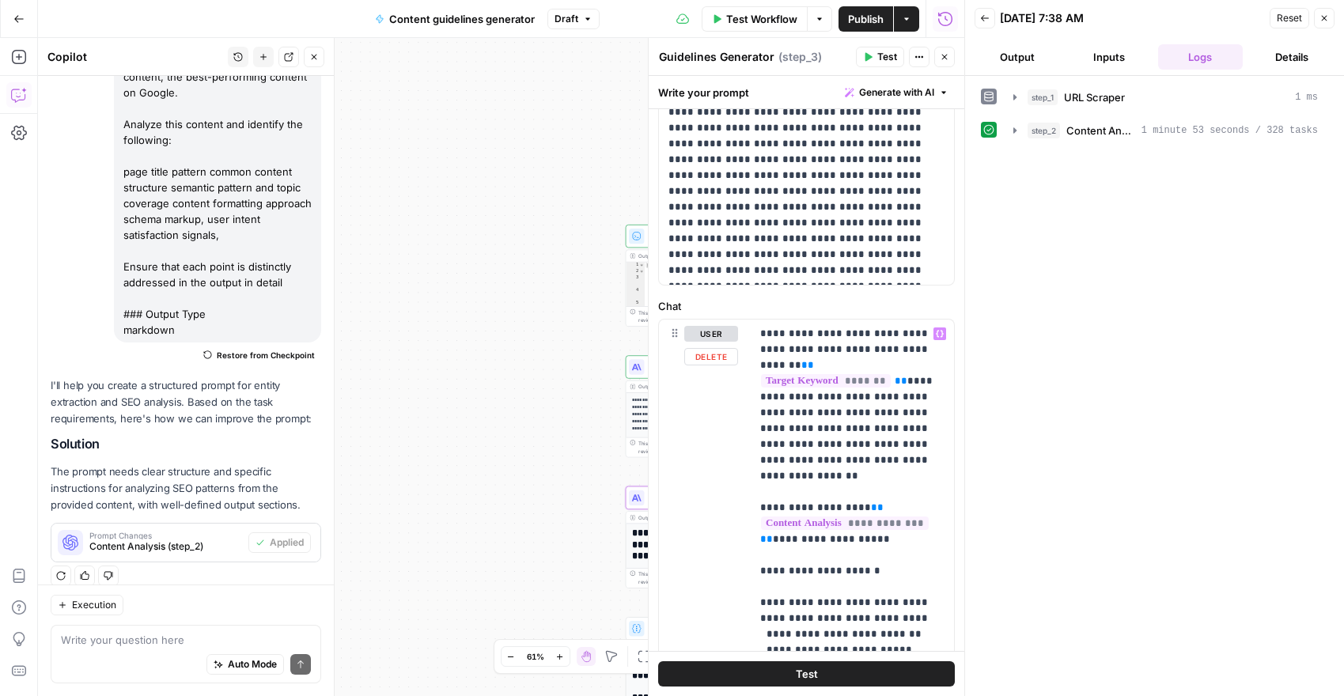
scroll to position [0, 0]
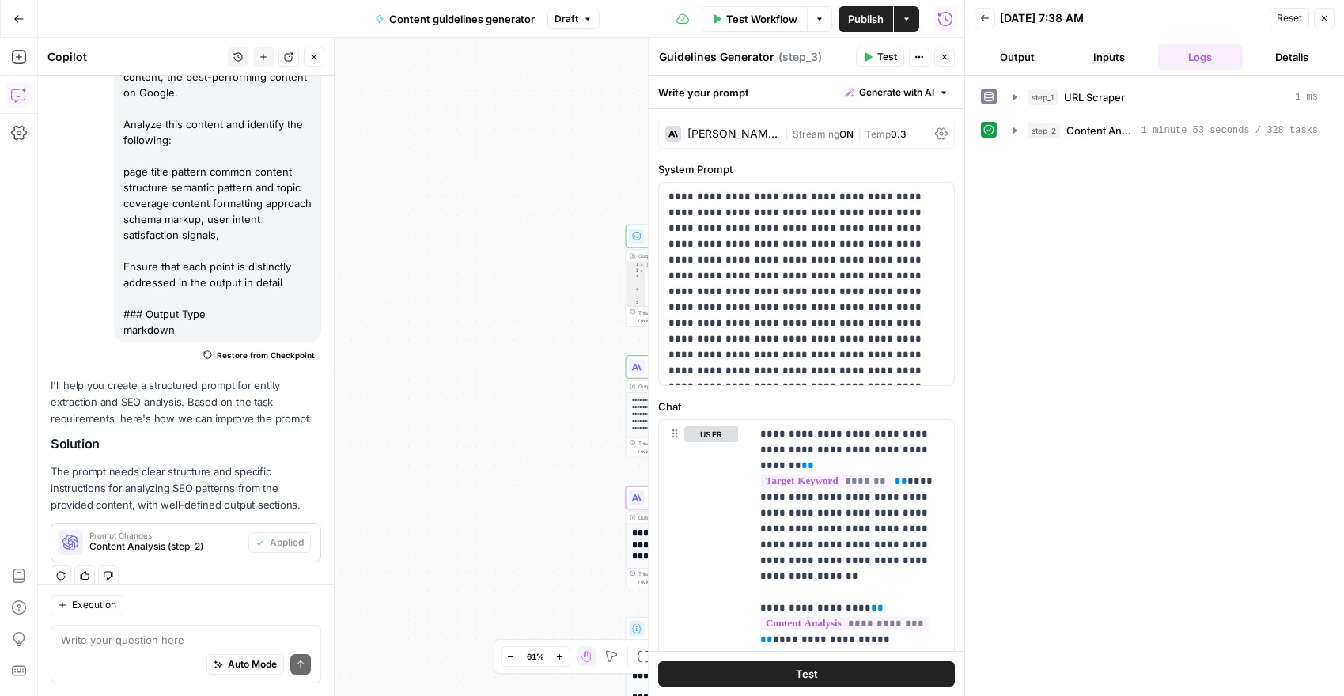
click at [751, 134] on div "[PERSON_NAME] 4" at bounding box center [732, 133] width 91 height 11
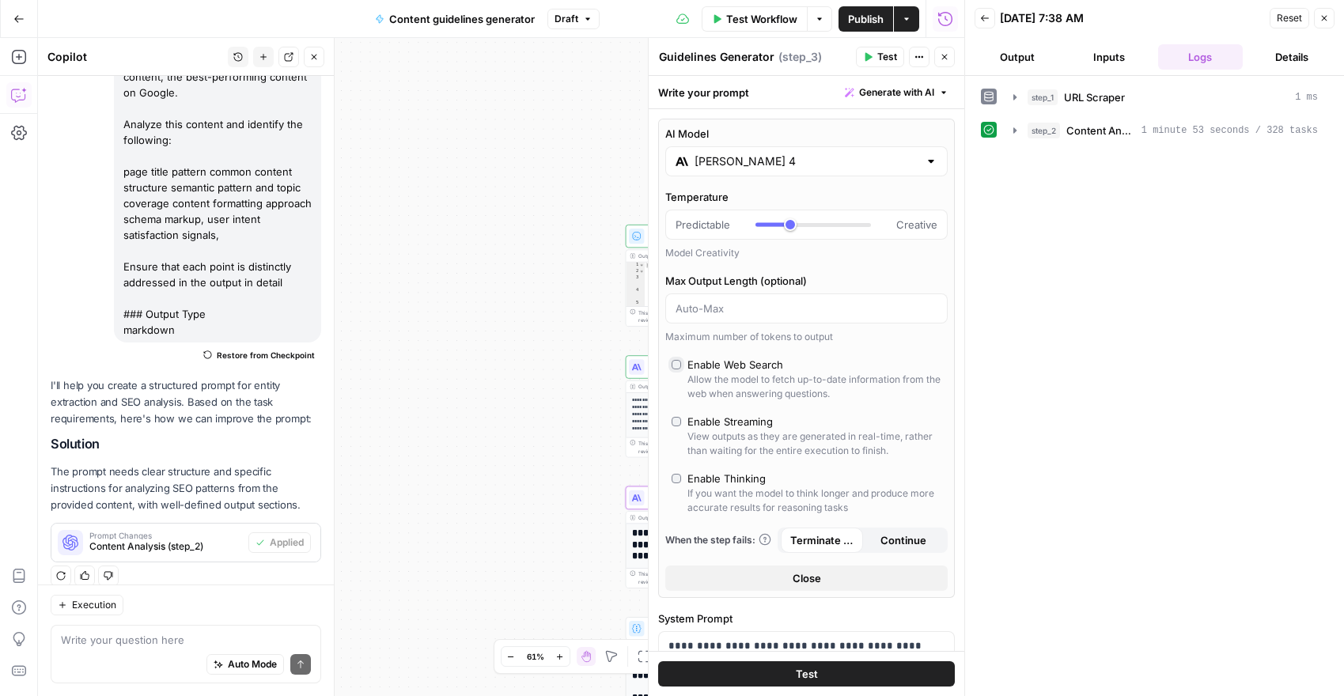
click at [784, 161] on input "[PERSON_NAME] 4" at bounding box center [807, 161] width 224 height 16
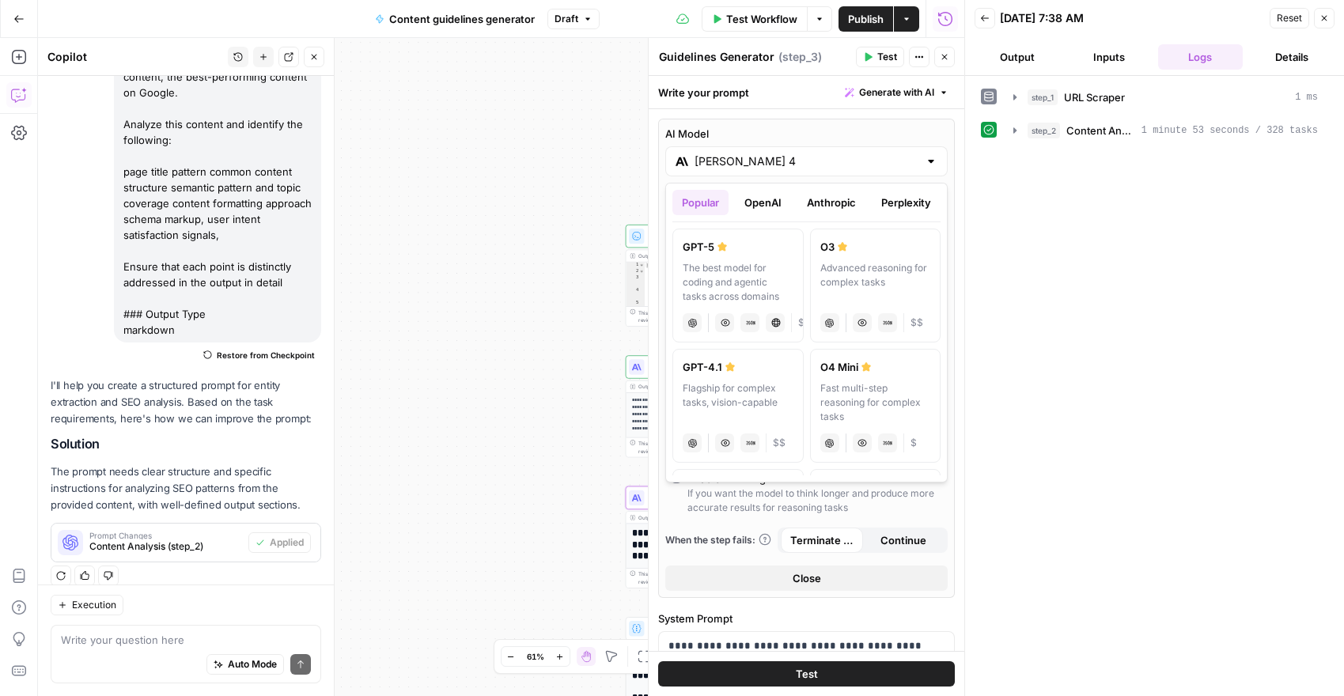
click at [764, 400] on div "Flagship for complex tasks, vision-capable" at bounding box center [738, 402] width 111 height 43
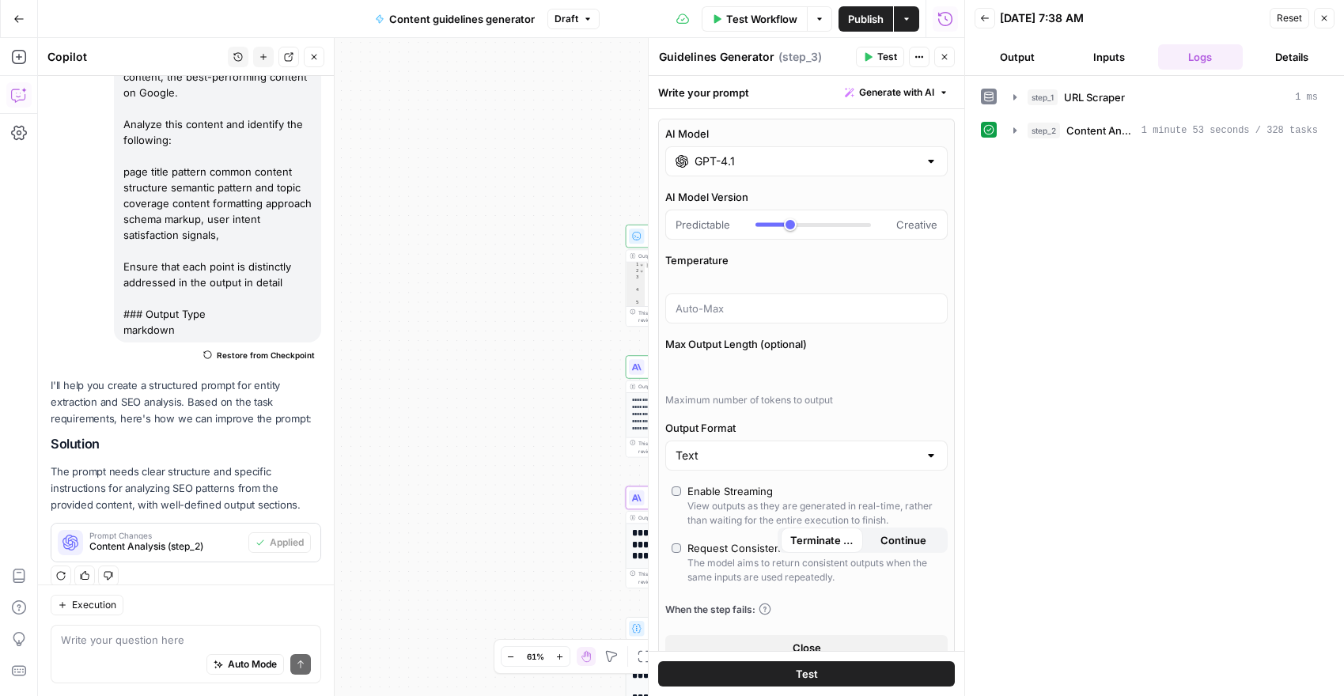
type input "GPT-4.1"
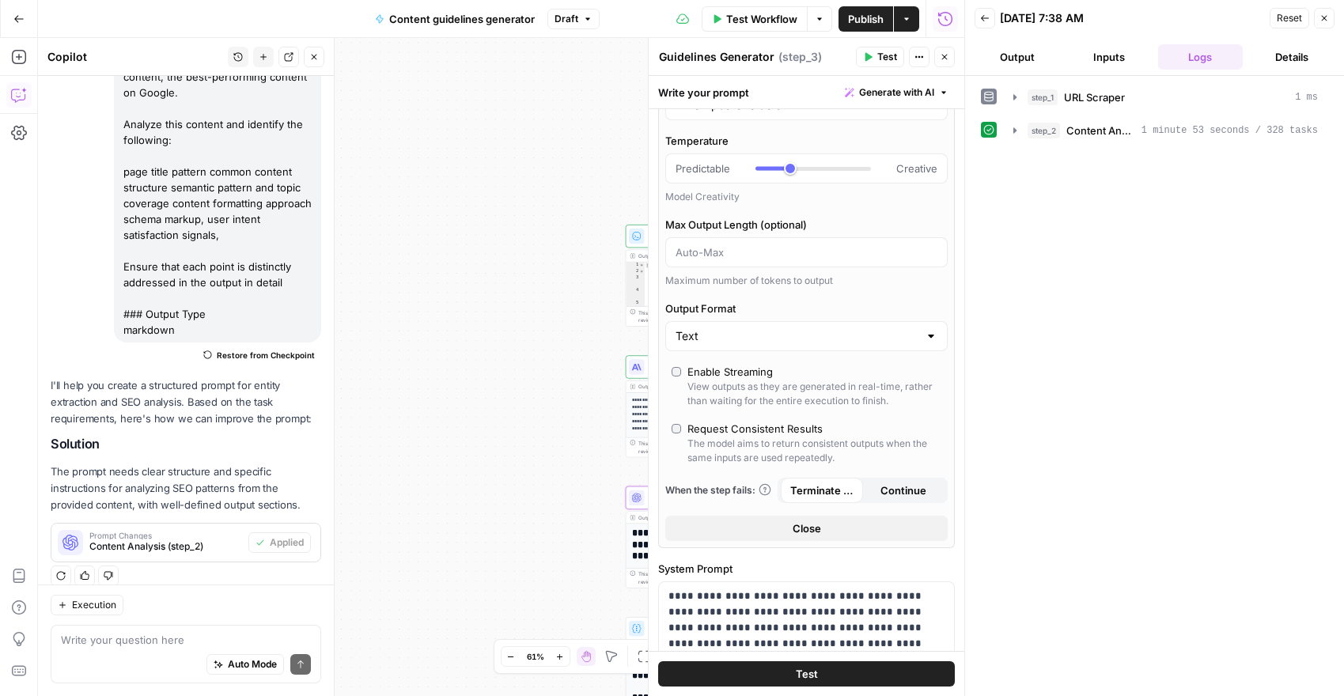
click at [883, 57] on span "Test" at bounding box center [887, 57] width 20 height 14
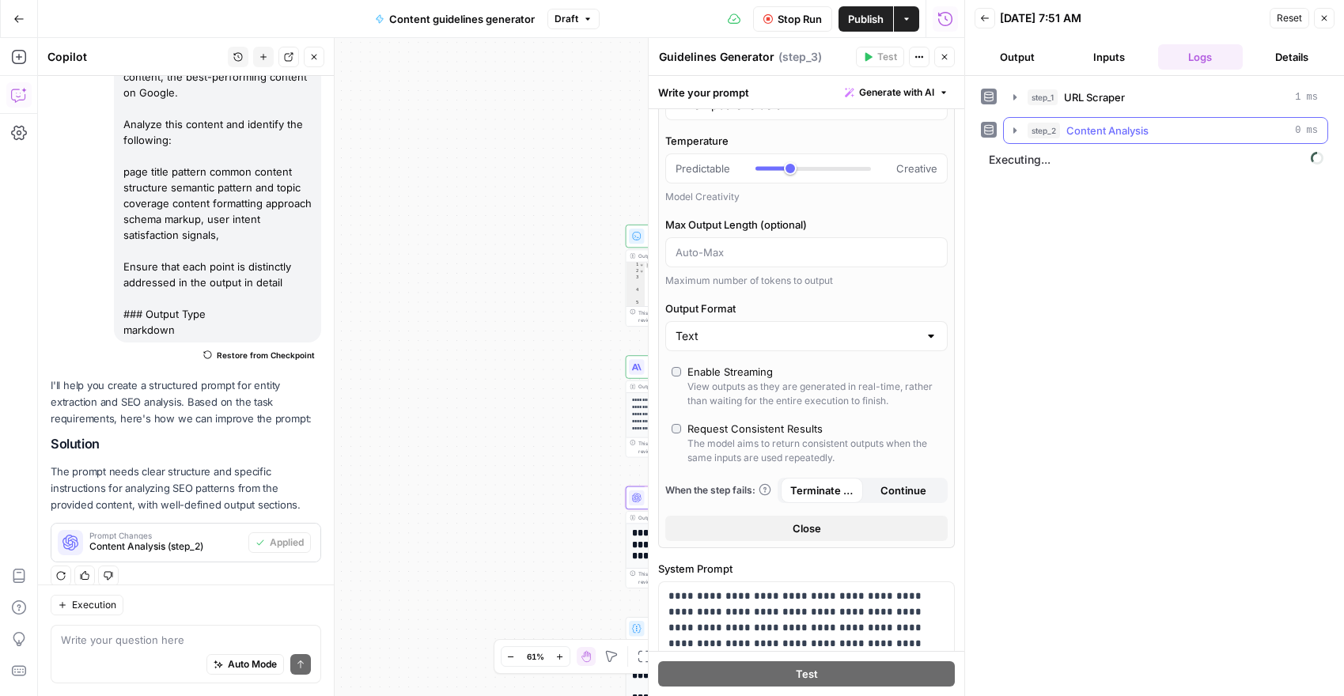
click at [1009, 129] on icon "button" at bounding box center [1015, 130] width 13 height 13
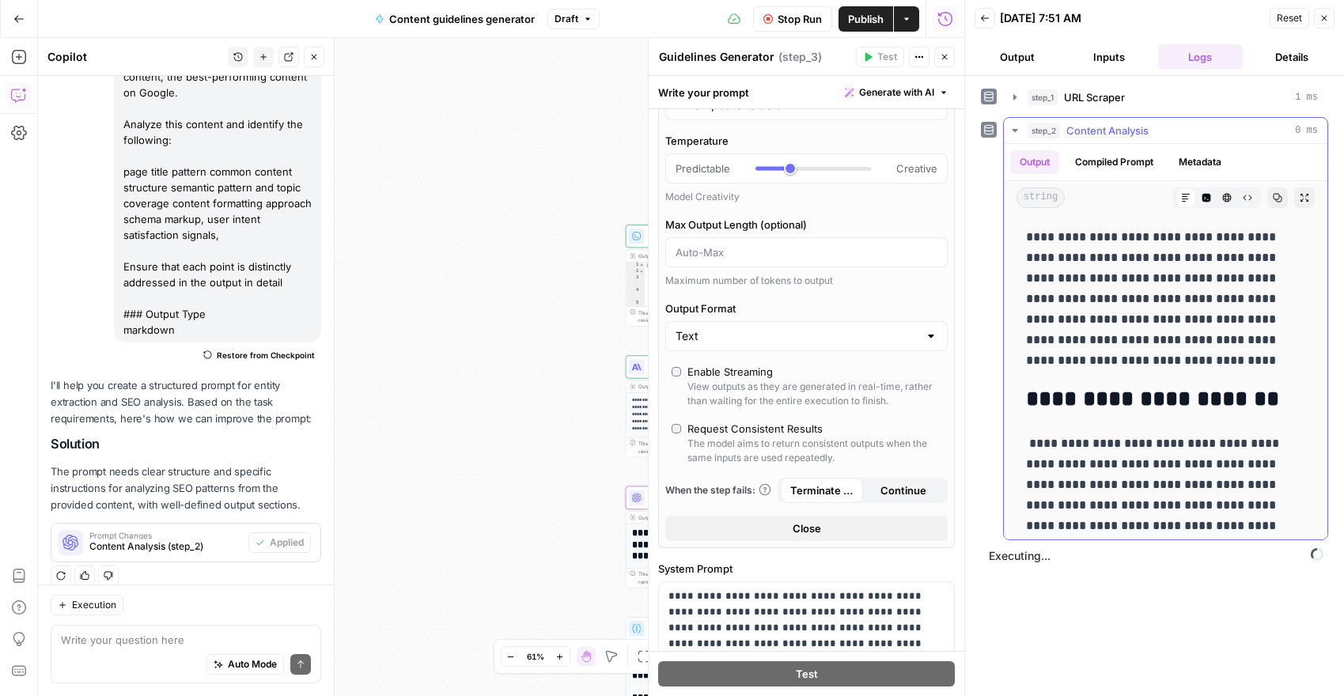
click at [1009, 129] on icon "button" at bounding box center [1015, 130] width 13 height 13
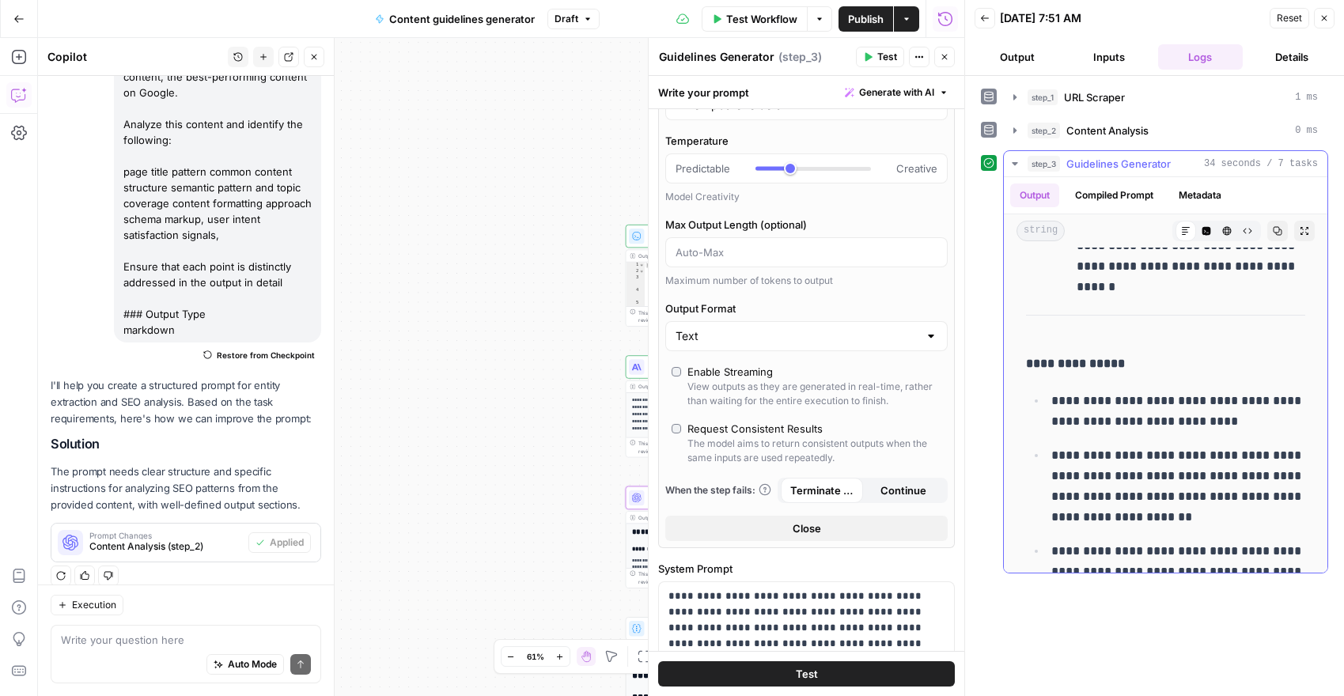
scroll to position [8173, 0]
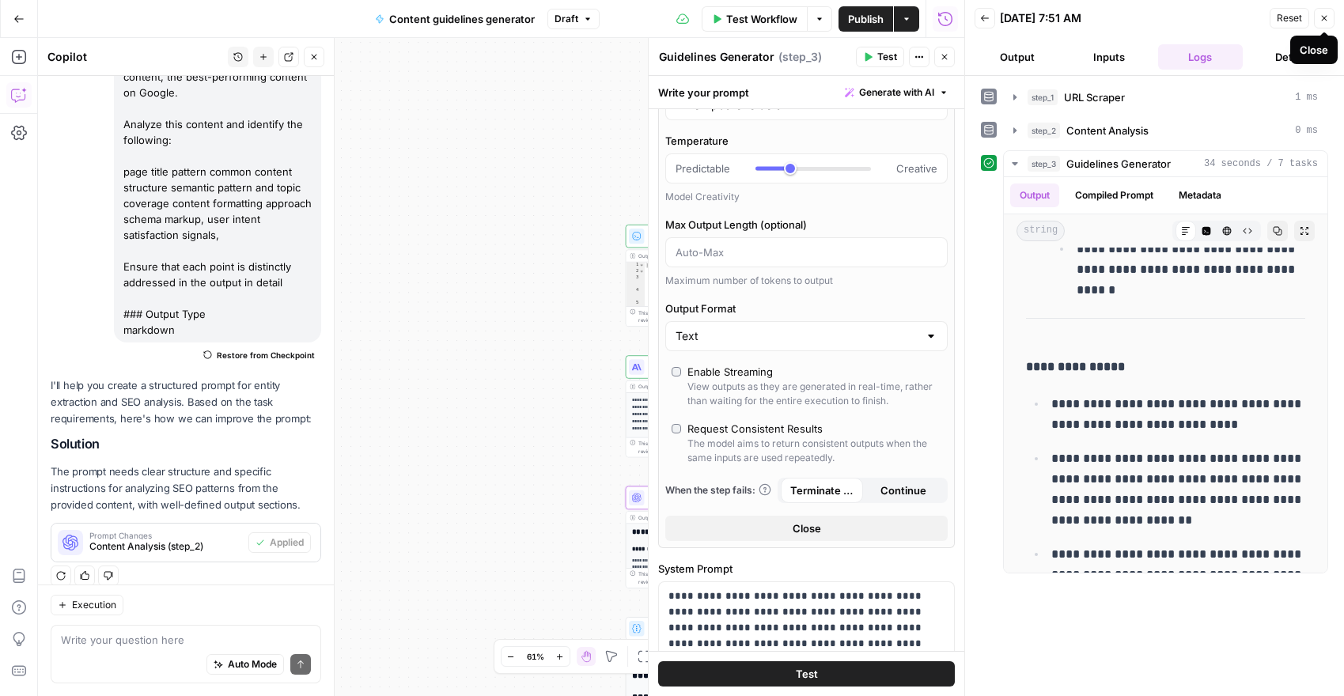
click at [1316, 21] on button "Close" at bounding box center [1324, 18] width 21 height 21
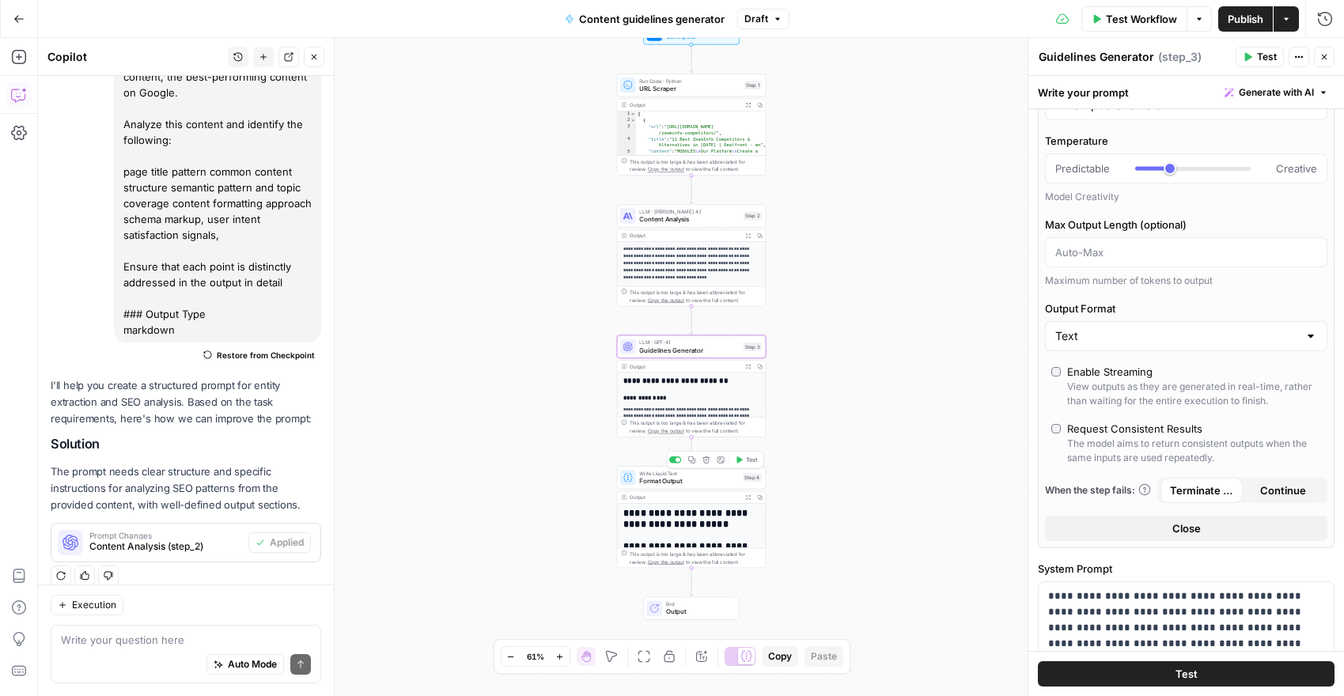
click at [709, 480] on span "Format Output" at bounding box center [689, 480] width 100 height 9
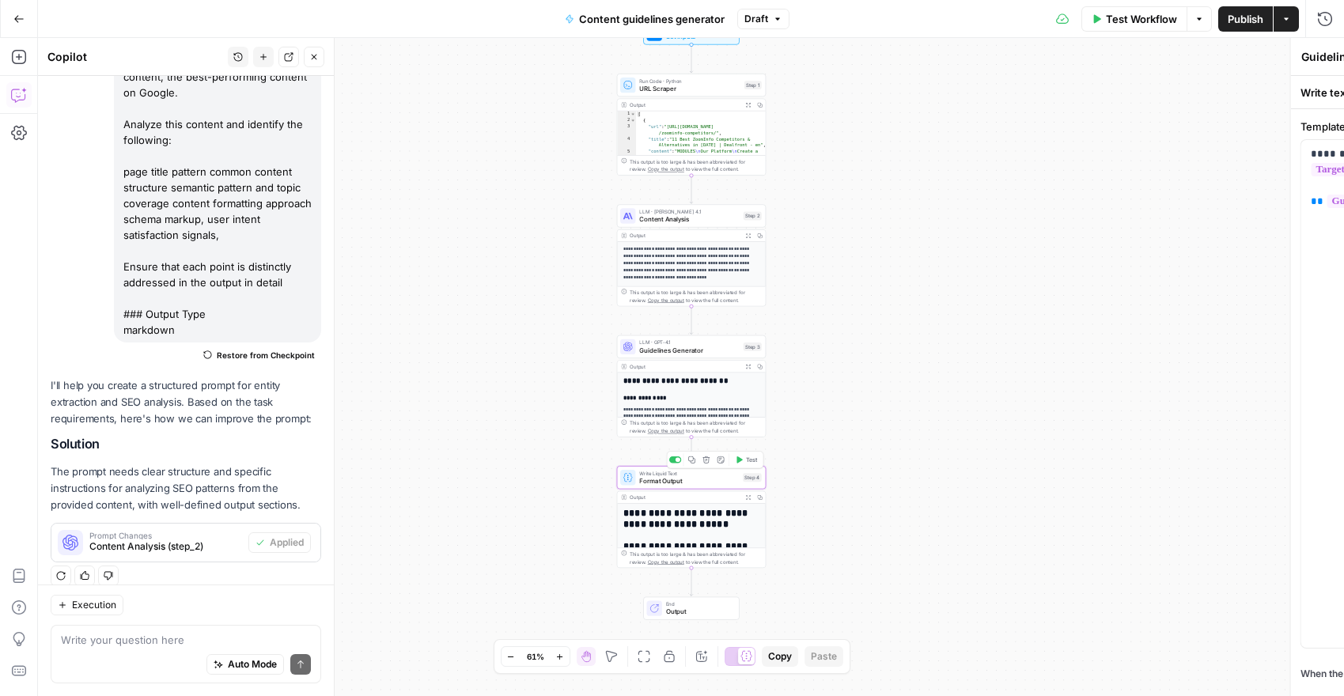
type textarea "Format Output"
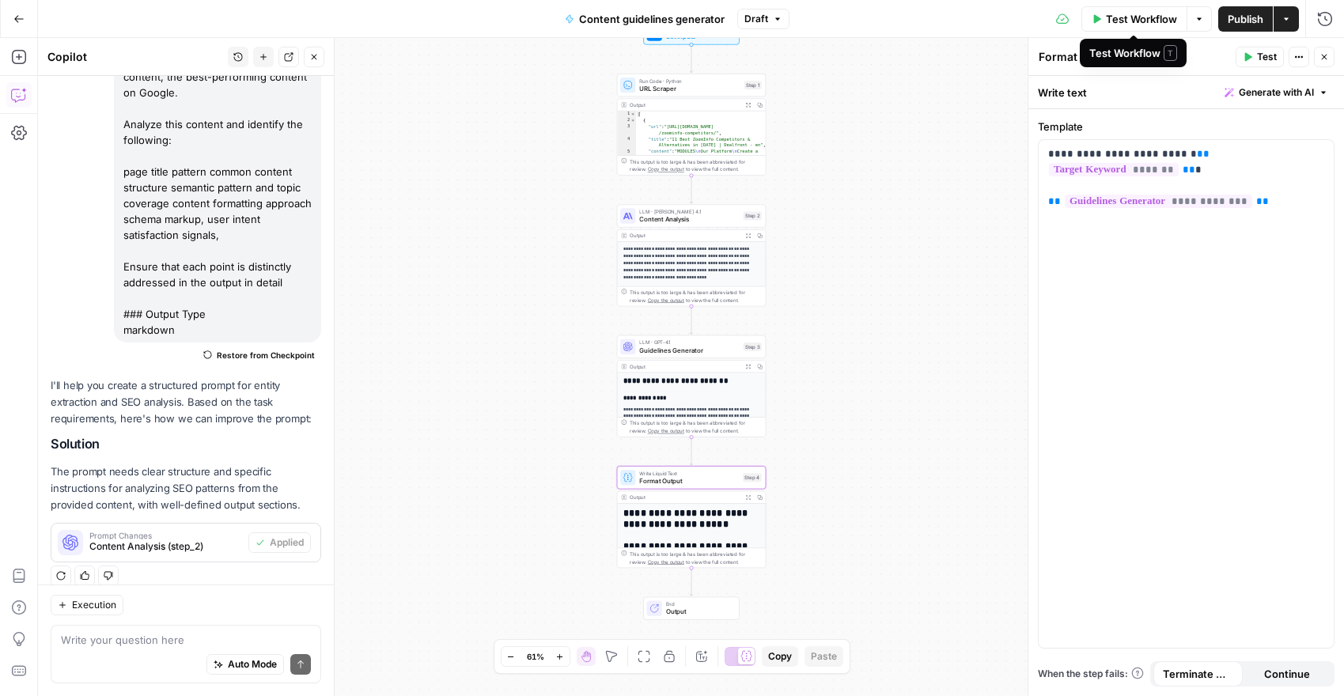
click at [1142, 21] on span "Test Workflow" at bounding box center [1141, 19] width 71 height 16
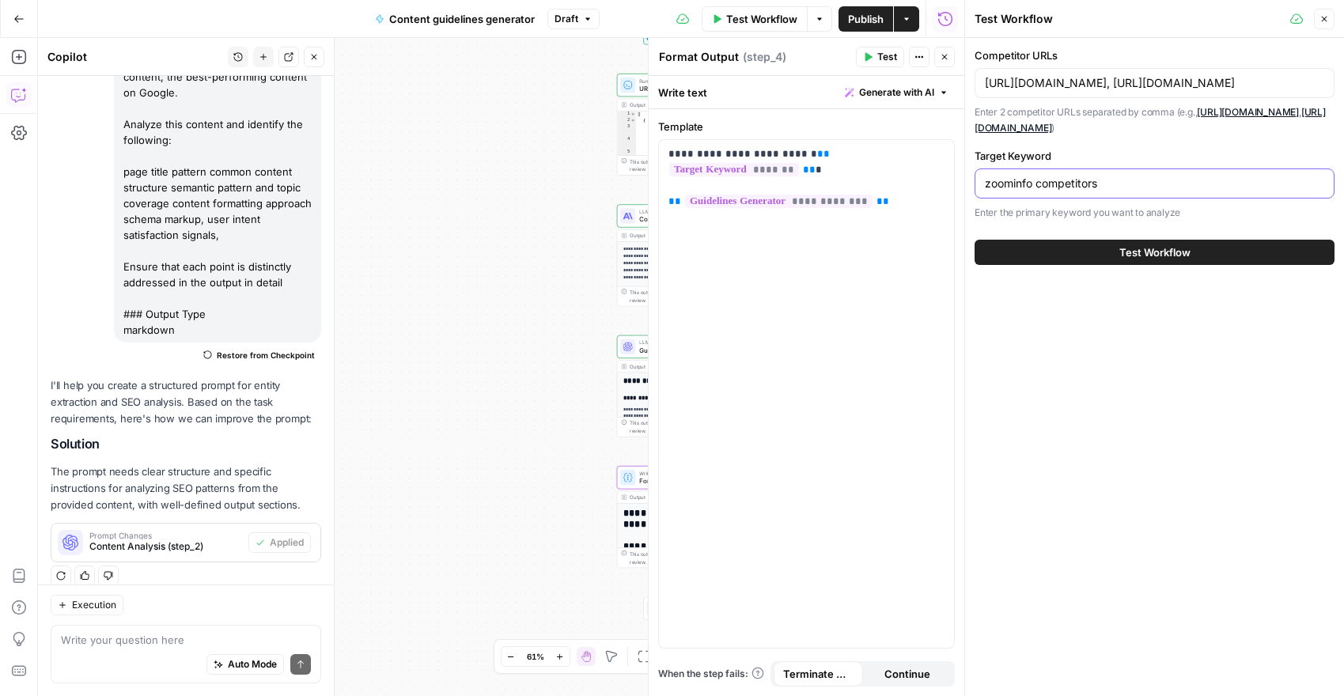
click at [1093, 186] on input "zoominfo competitors" at bounding box center [1154, 184] width 339 height 16
paste input "[URL][DOMAIN_NAME]"
click at [1118, 185] on input "[URL][DOMAIN_NAME]" at bounding box center [1154, 184] width 339 height 16
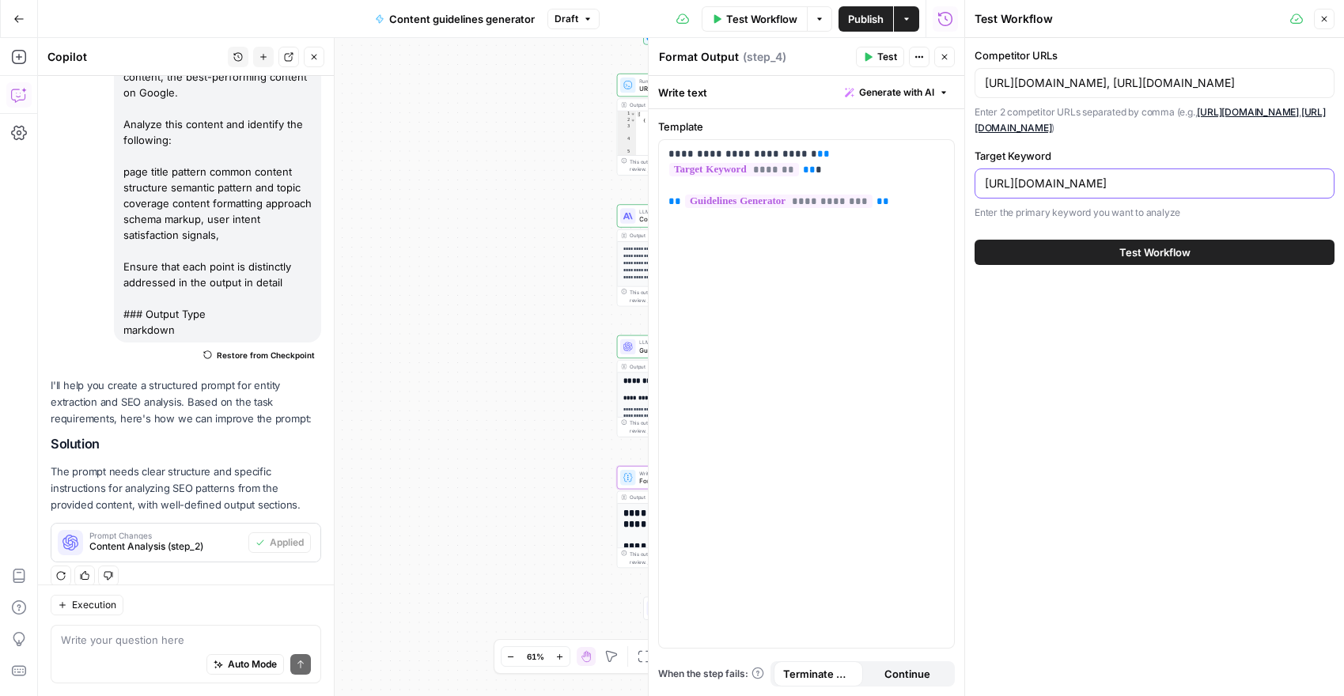
click at [1118, 185] on input "[URL][DOMAIN_NAME]" at bounding box center [1154, 184] width 339 height 16
type input "community building"
click at [1147, 82] on input "[URL][DOMAIN_NAME], [URL][DOMAIN_NAME]" at bounding box center [1154, 83] width 339 height 16
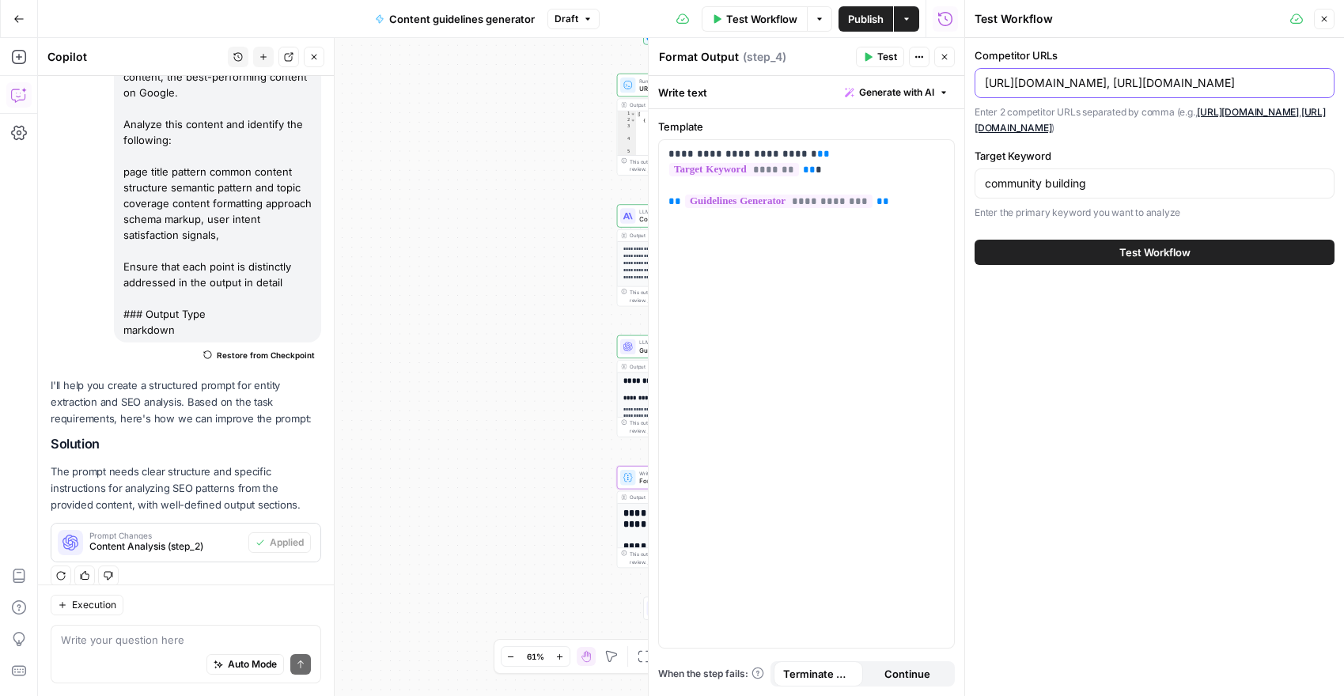
click at [1147, 82] on input "[URL][DOMAIN_NAME], [URL][DOMAIN_NAME]" at bounding box center [1154, 83] width 339 height 16
paste input "[DOMAIN_NAME][URL]"
type input "[URL][DOMAIN_NAME],"
click at [1078, 251] on button "Test Workflow" at bounding box center [1155, 252] width 360 height 25
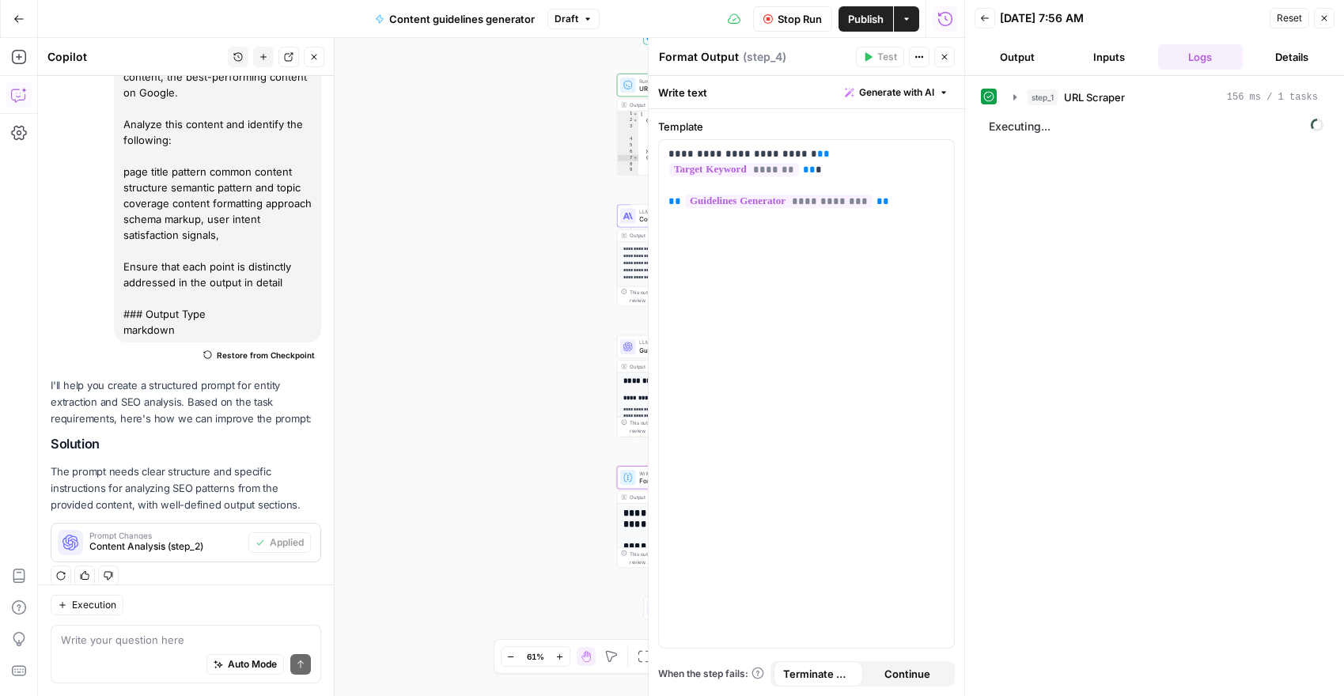
click at [1035, 39] on header "Back [DATE] 7:56 AM Reset Close Output Inputs Logs Details" at bounding box center [1154, 38] width 379 height 76
click at [1034, 59] on button "Output" at bounding box center [1017, 56] width 85 height 25
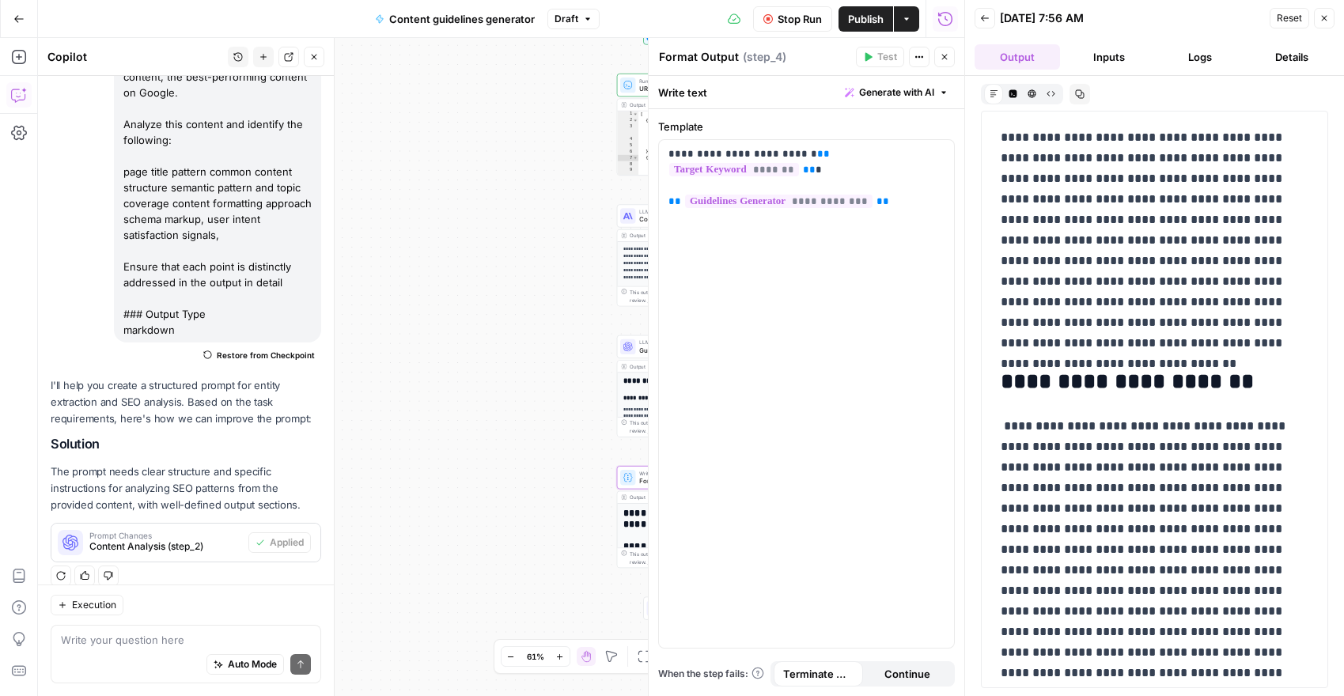
scroll to position [93, 0]
